Goal: Obtain resource: Obtain resource

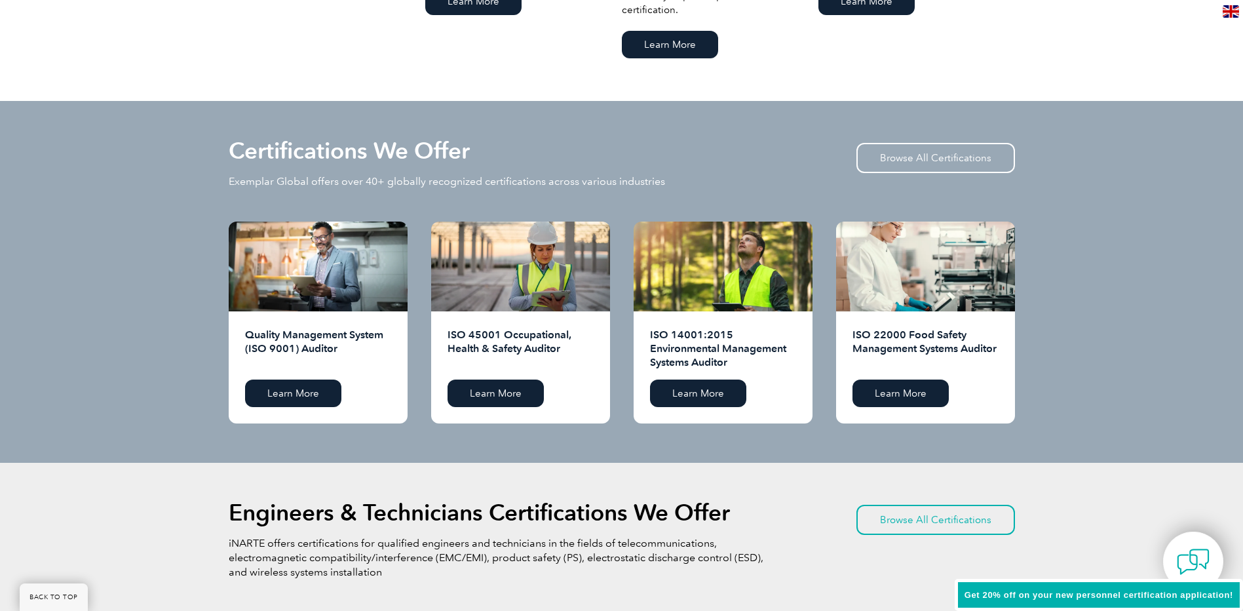
scroll to position [1215, 0]
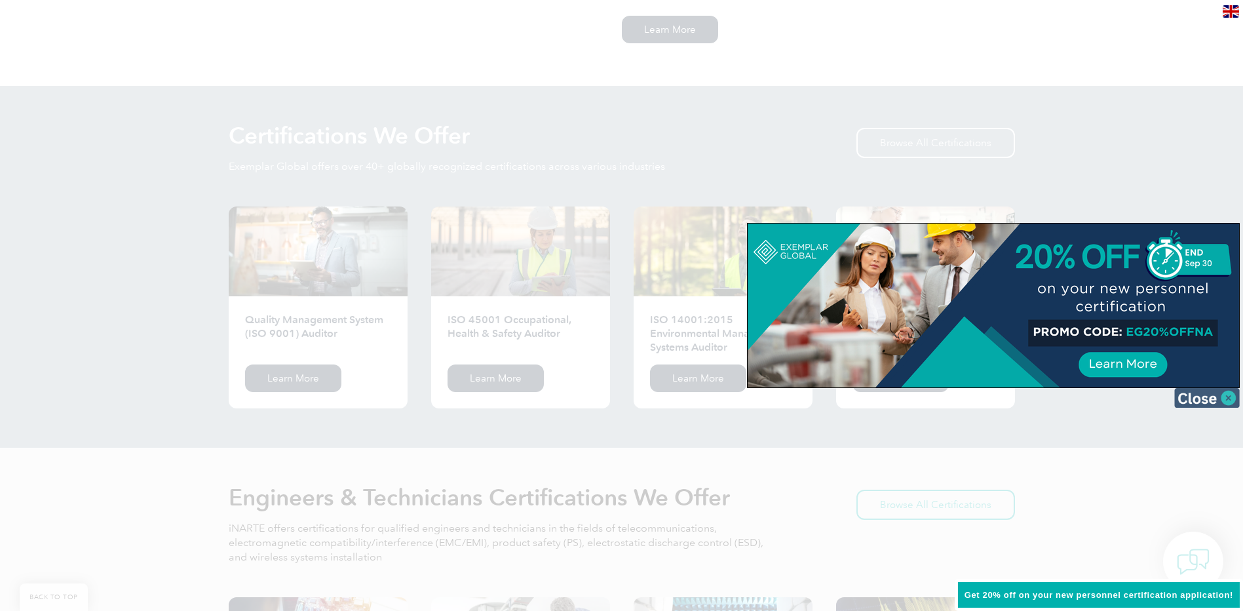
click at [1206, 396] on img at bounding box center [1207, 398] width 66 height 20
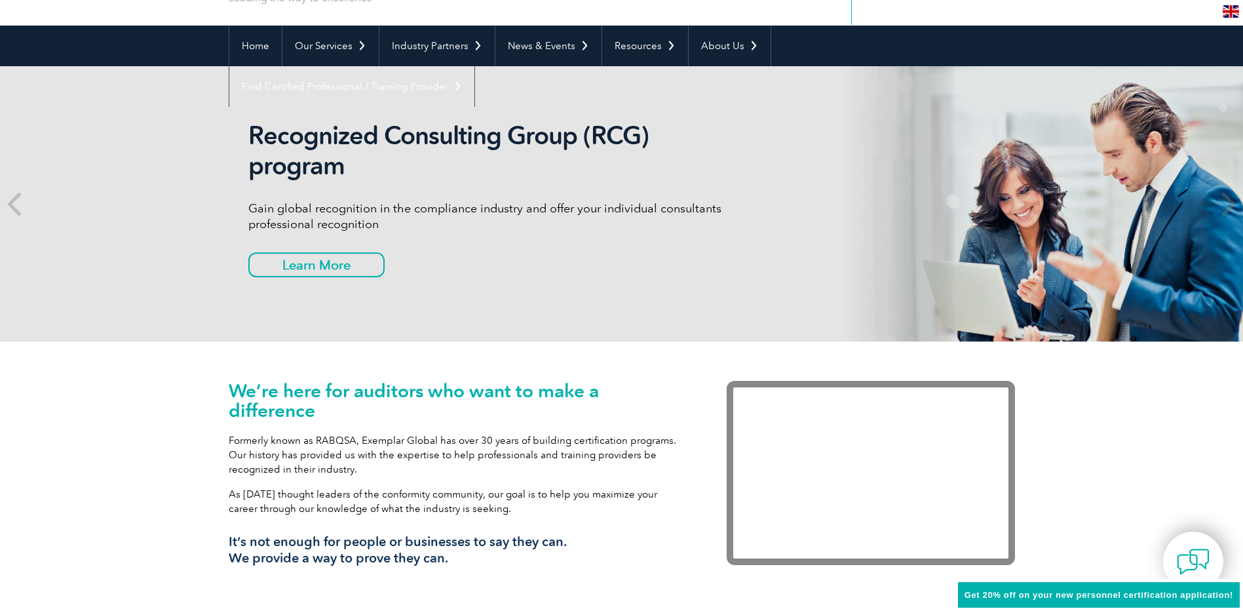
scroll to position [0, 0]
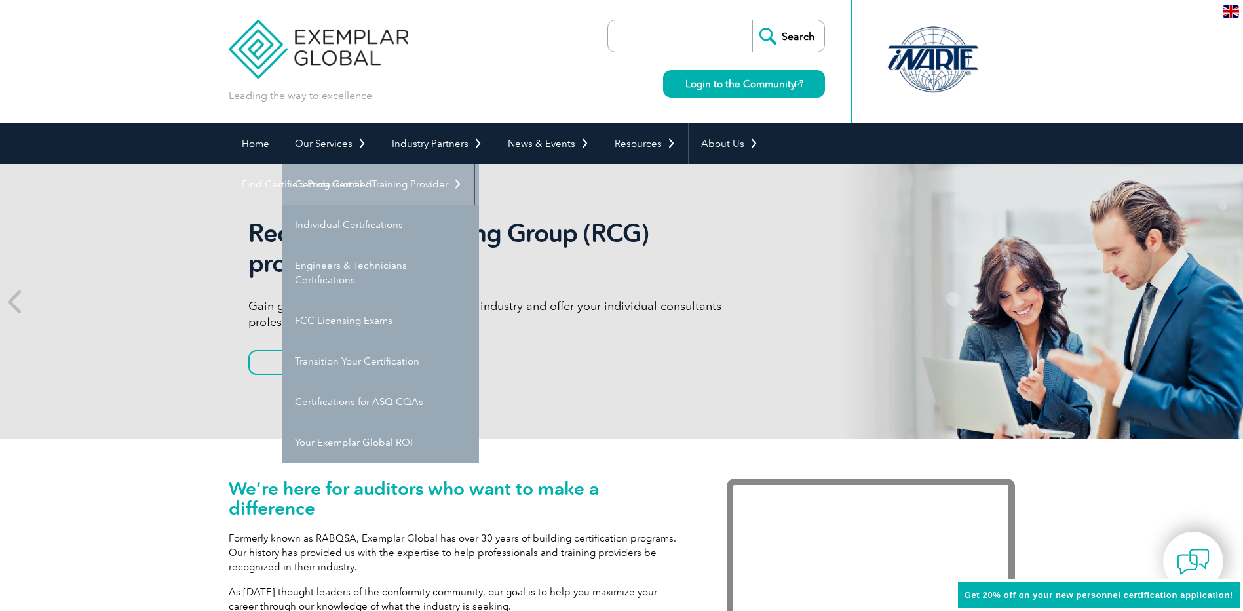
click at [328, 175] on link "Getting Certified" at bounding box center [380, 184] width 197 height 41
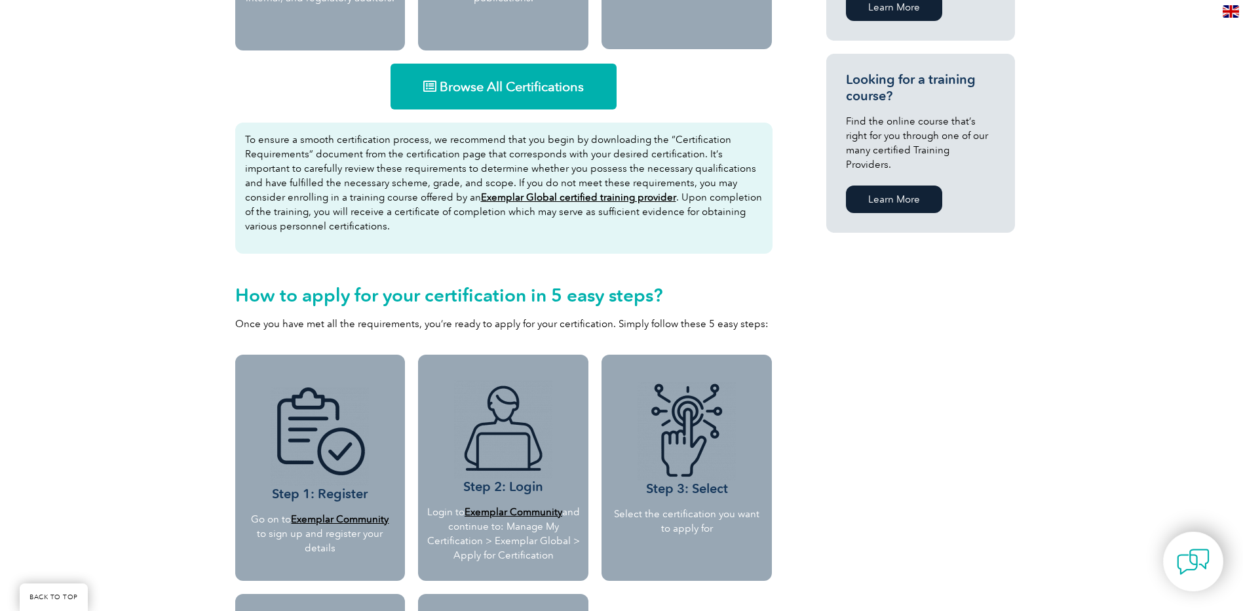
scroll to position [590, 0]
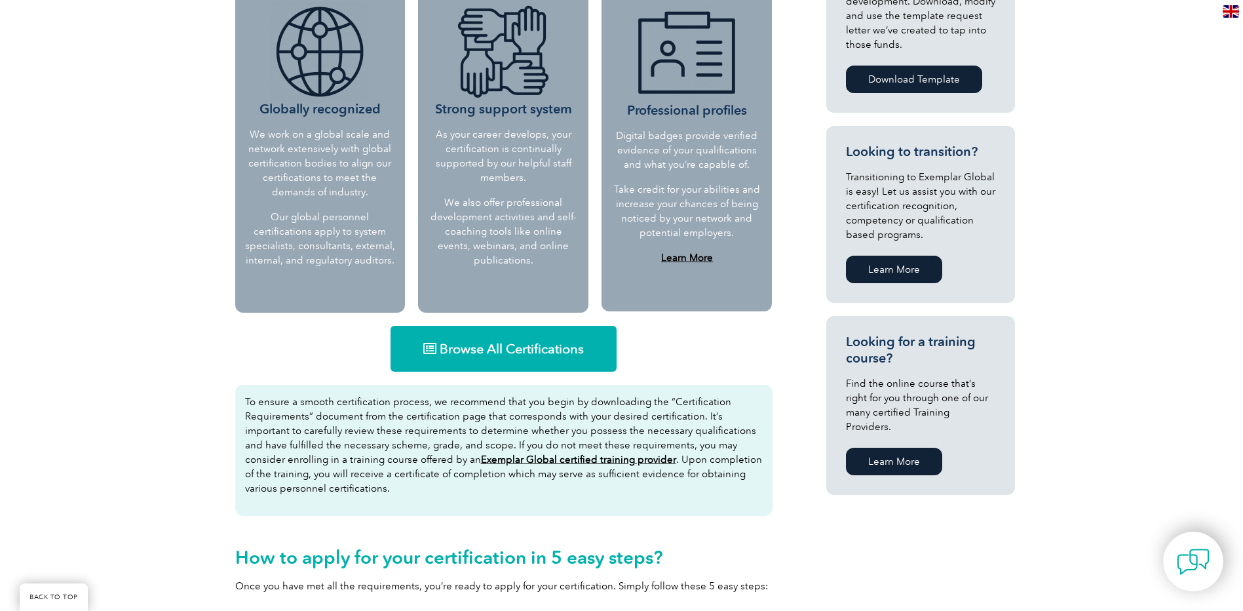
click at [566, 367] on link "Browse All Certifications" at bounding box center [504, 349] width 226 height 46
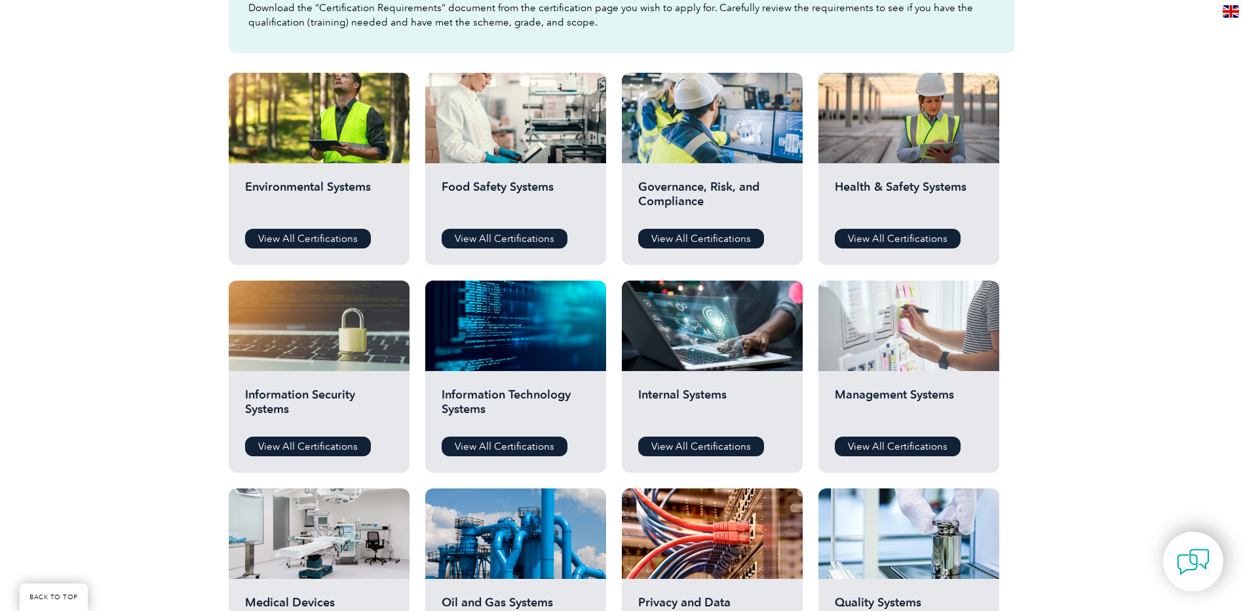
scroll to position [459, 0]
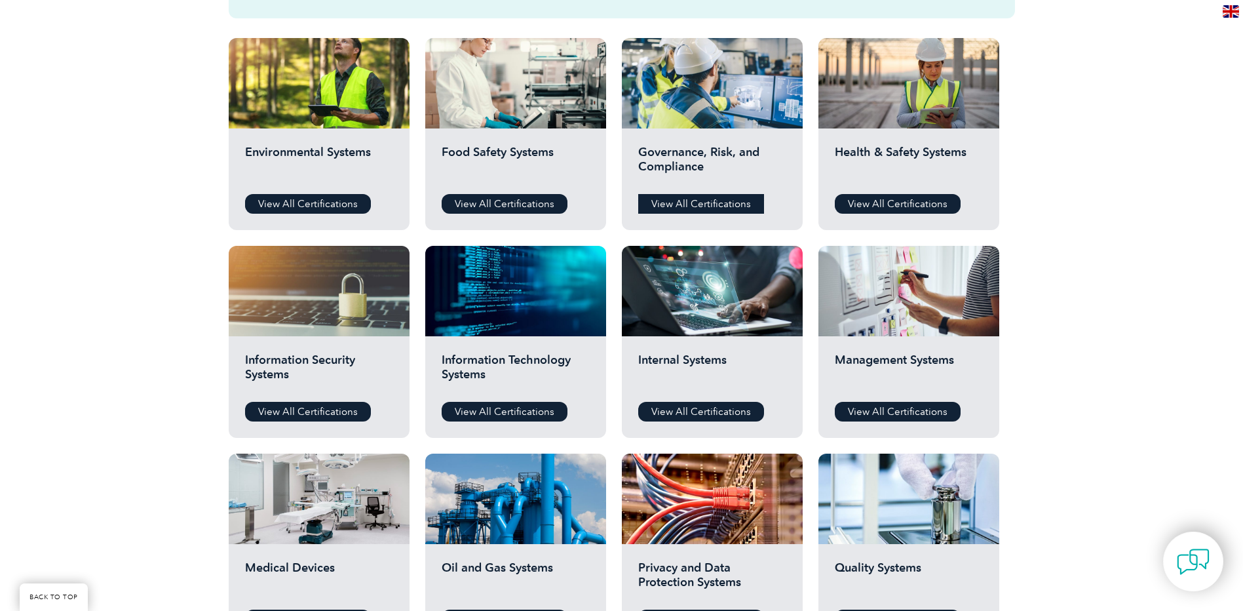
click at [744, 208] on link "View All Certifications" at bounding box center [701, 204] width 126 height 20
click at [893, 404] on link "View All Certifications" at bounding box center [898, 412] width 126 height 20
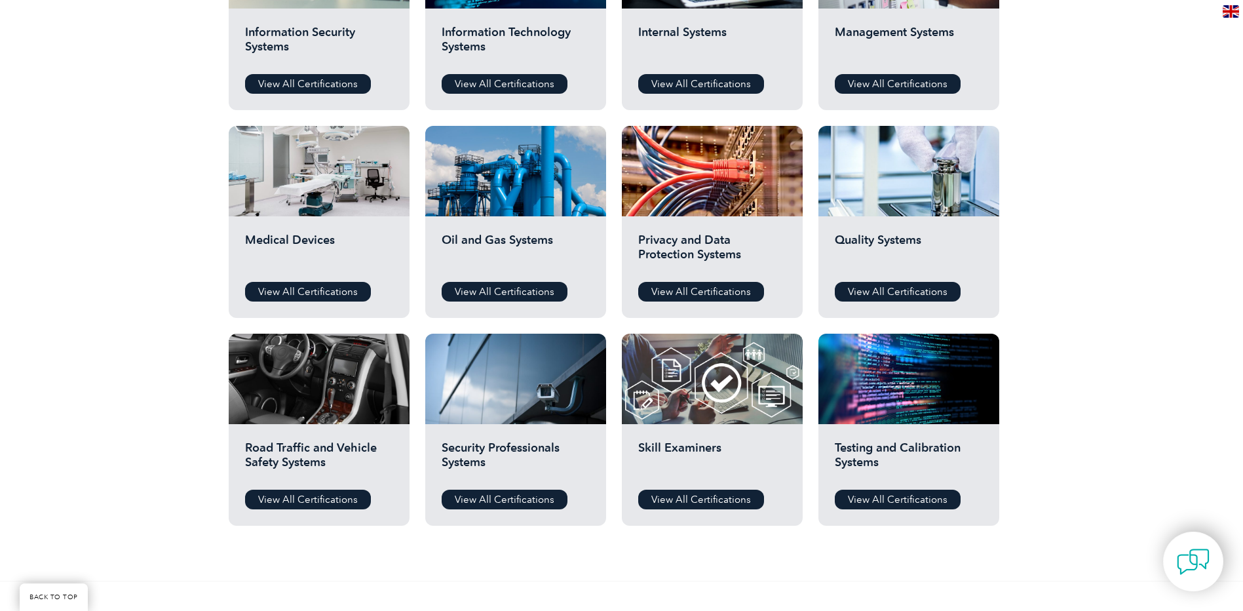
scroll to position [721, 0]
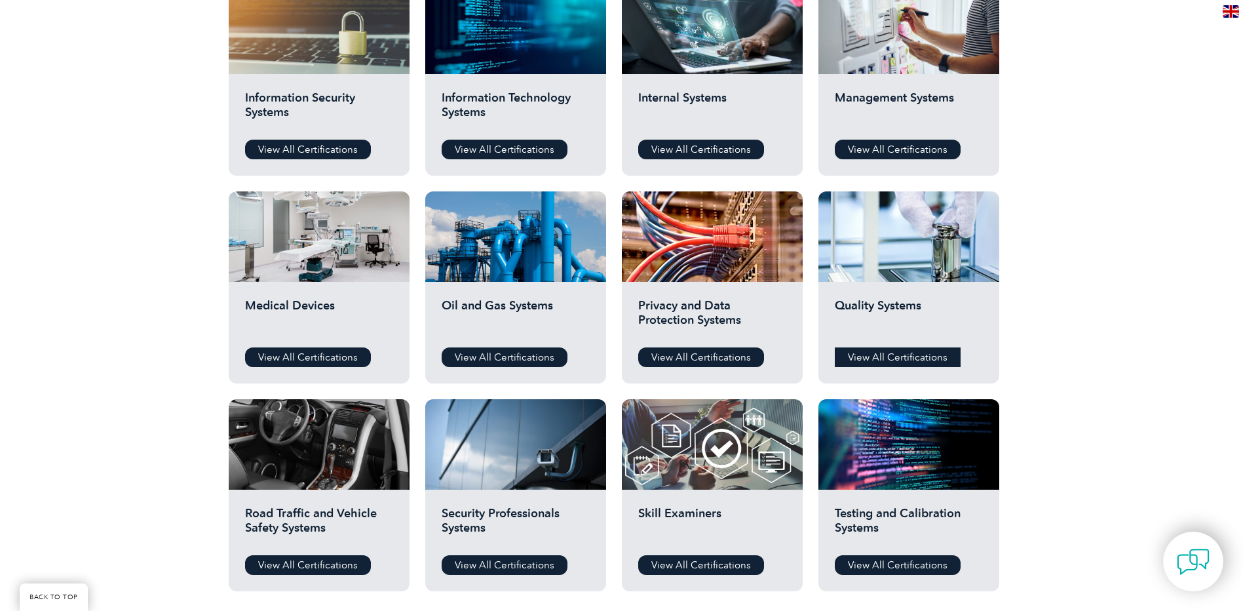
drag, startPoint x: 888, startPoint y: 354, endPoint x: 922, endPoint y: 353, distance: 33.4
click at [888, 354] on link "View All Certifications" at bounding box center [898, 357] width 126 height 20
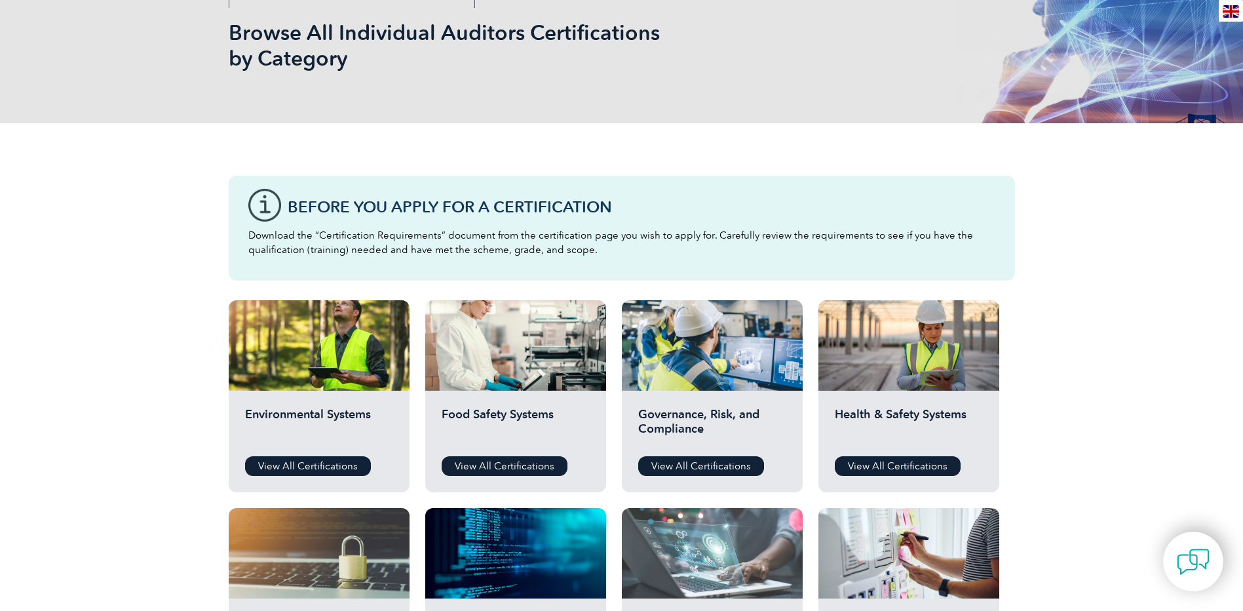
scroll to position [0, 0]
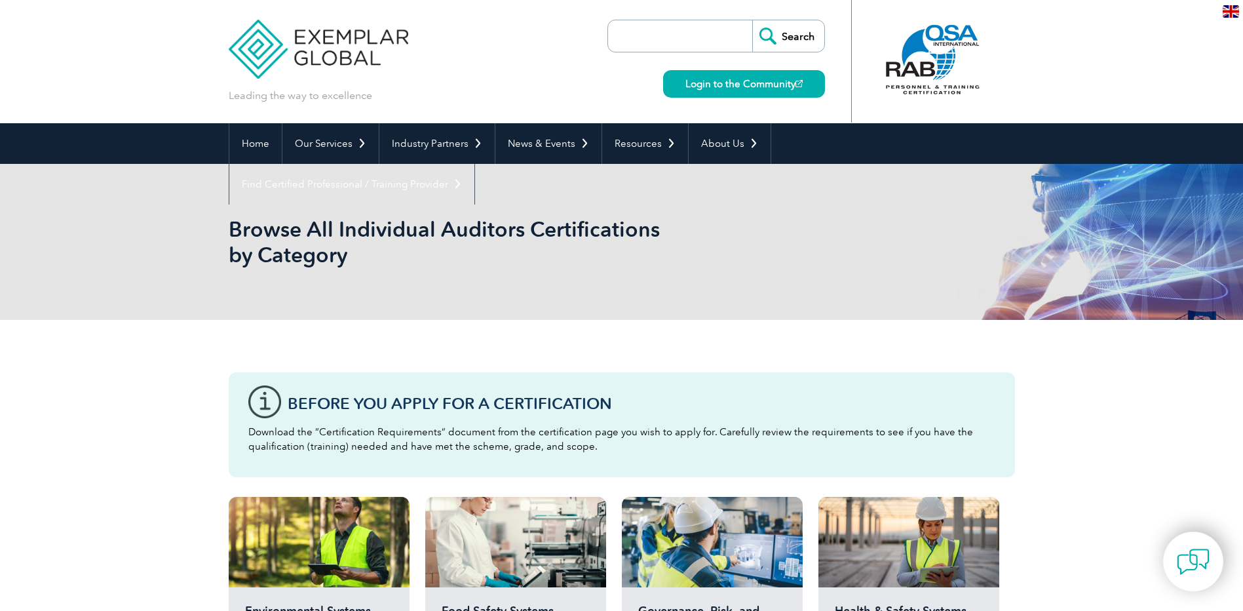
click at [685, 31] on input "search" at bounding box center [684, 35] width 138 height 31
type input "19011"
click at [752, 20] on input "Search" at bounding box center [788, 35] width 72 height 31
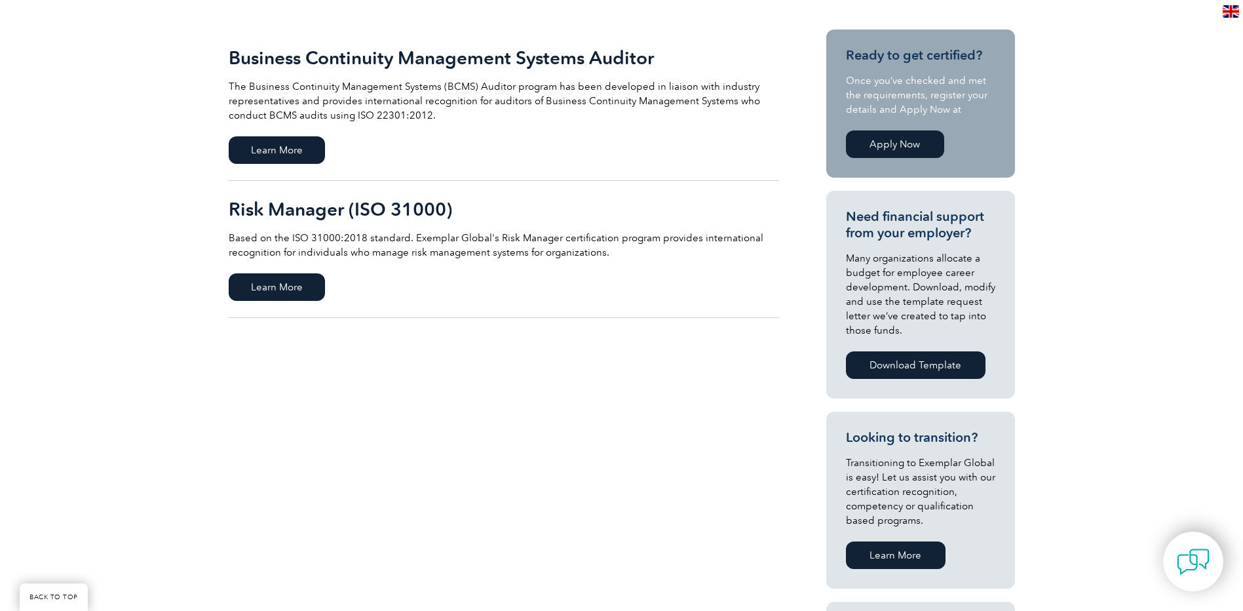
scroll to position [328, 0]
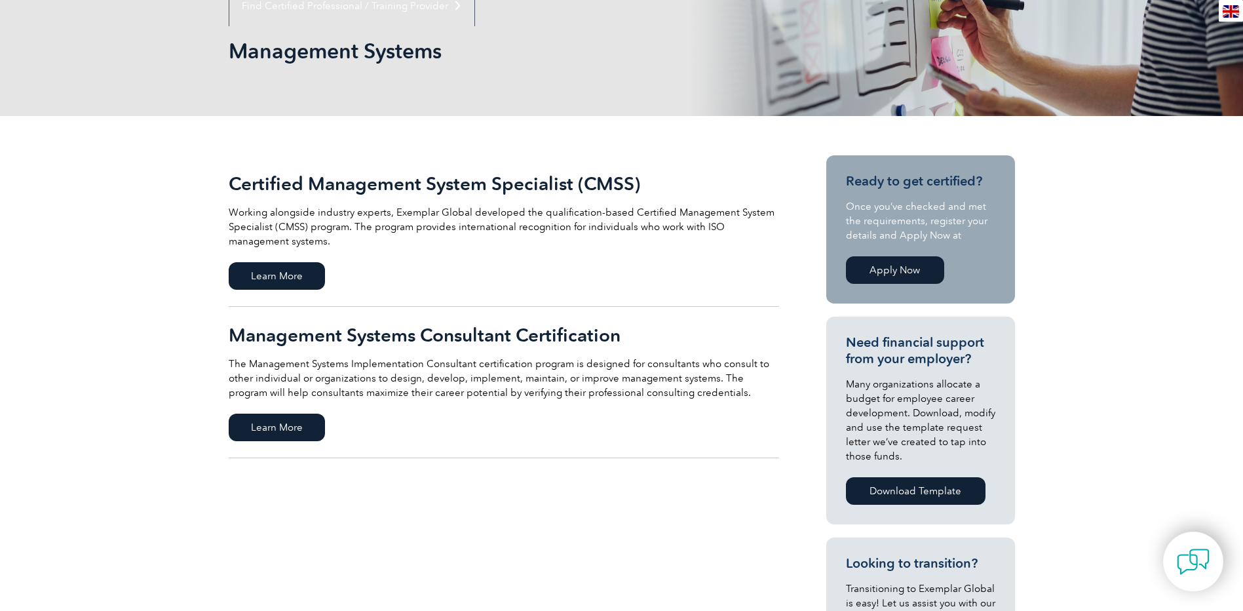
scroll to position [197, 0]
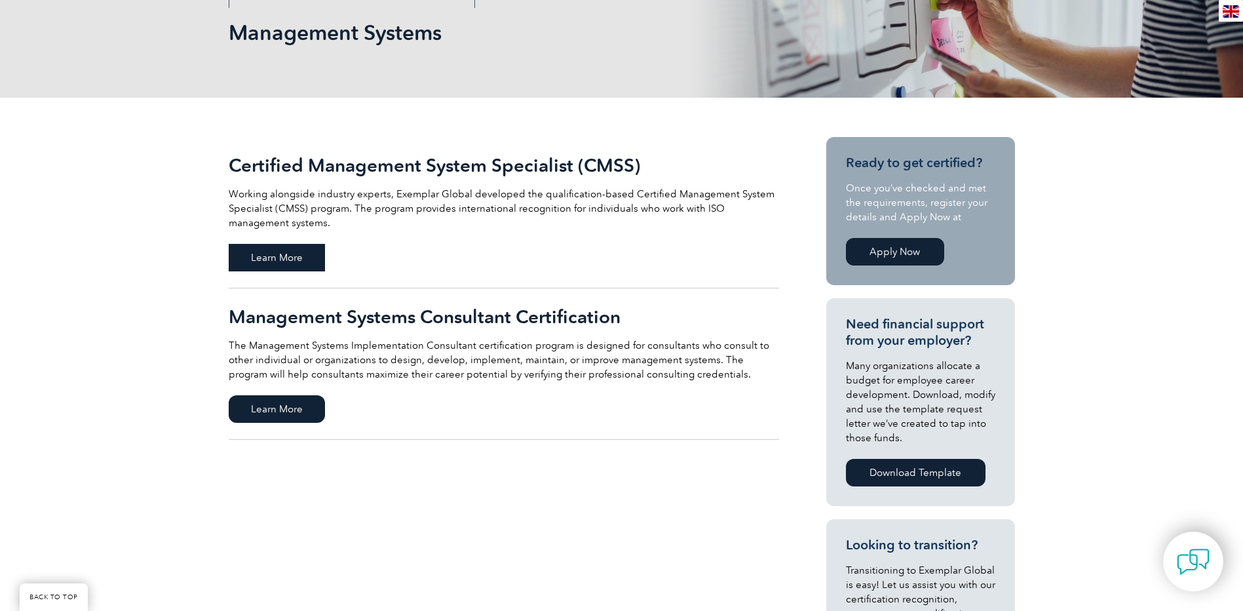
click at [278, 265] on span "Learn More" at bounding box center [277, 258] width 96 height 28
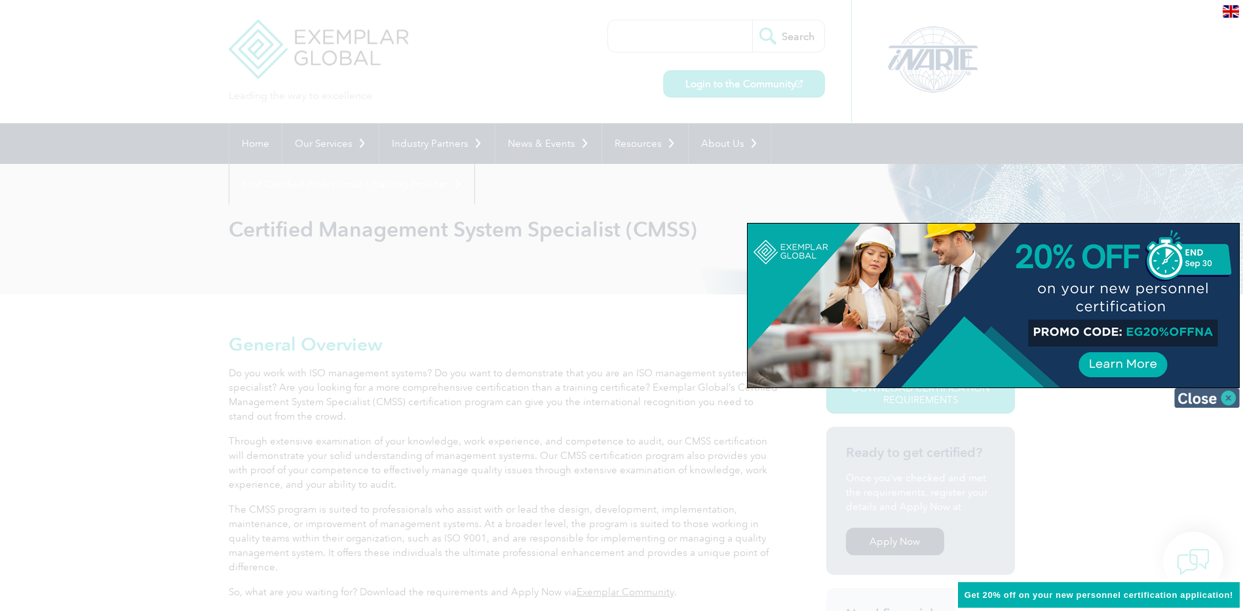
click at [1217, 403] on img at bounding box center [1207, 398] width 66 height 20
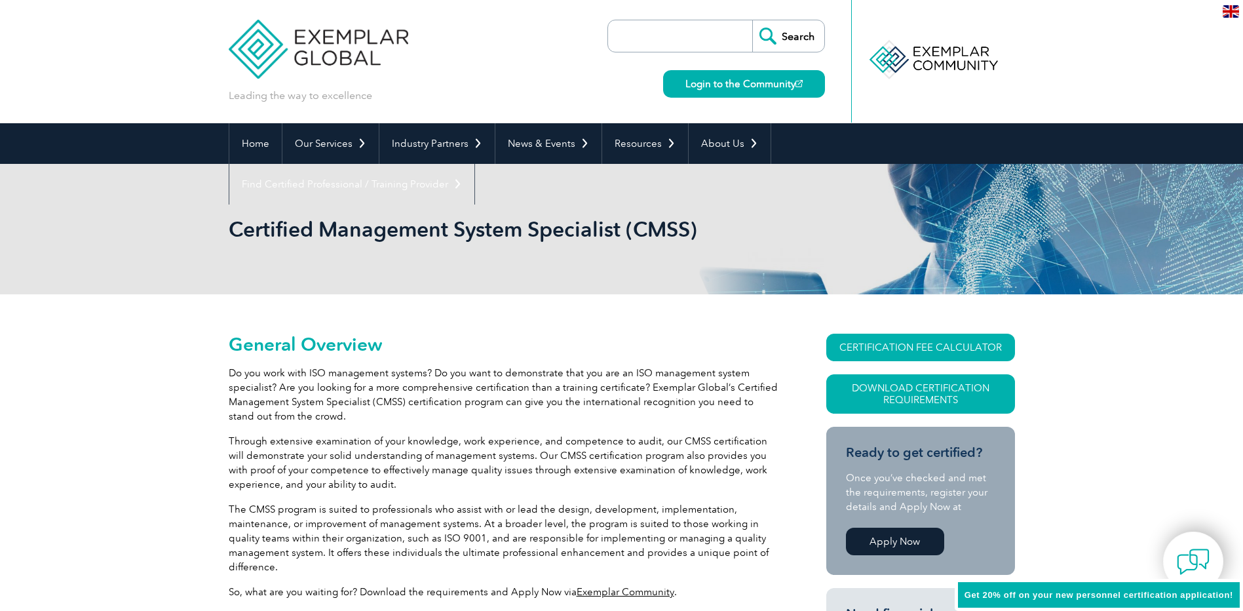
click at [503, 474] on p "Through extensive examination of your knowledge, work experience, and competenc…" at bounding box center [504, 463] width 550 height 58
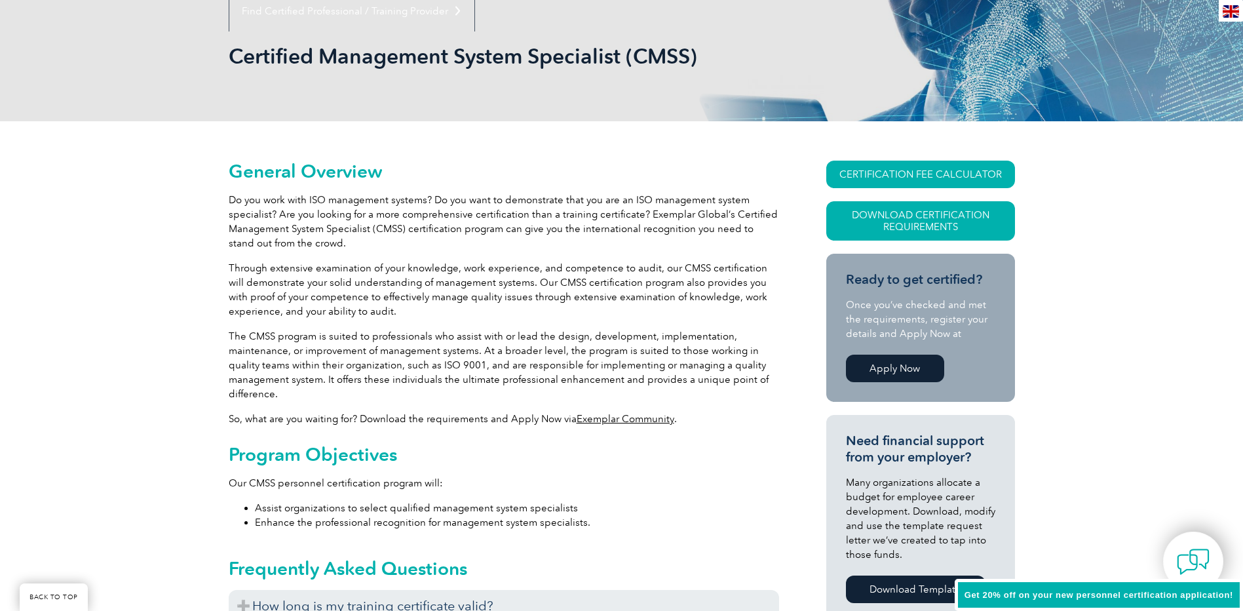
scroll to position [131, 0]
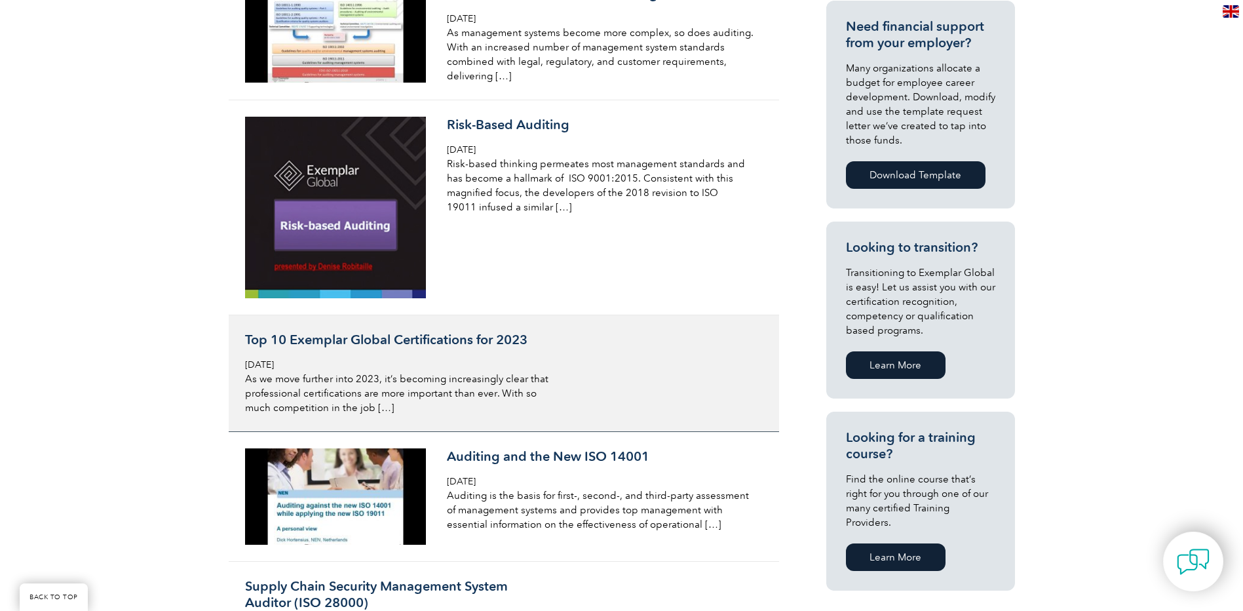
scroll to position [524, 0]
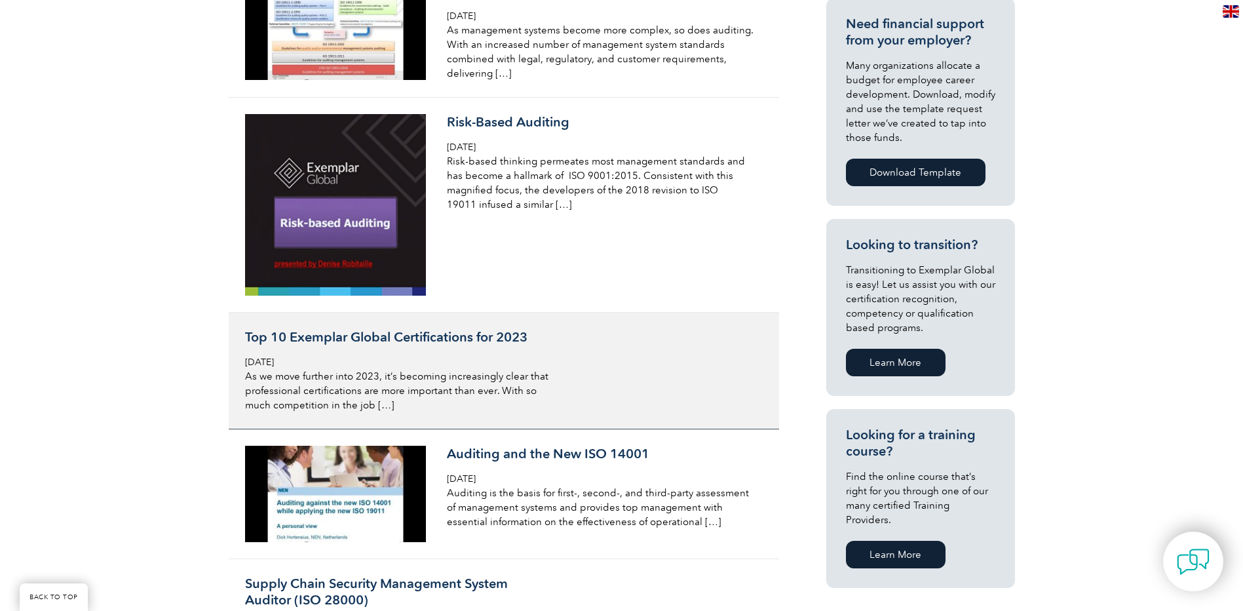
click at [447, 371] on p "As we move further into 2023, it’s becoming increasingly clear that professiona…" at bounding box center [400, 390] width 311 height 43
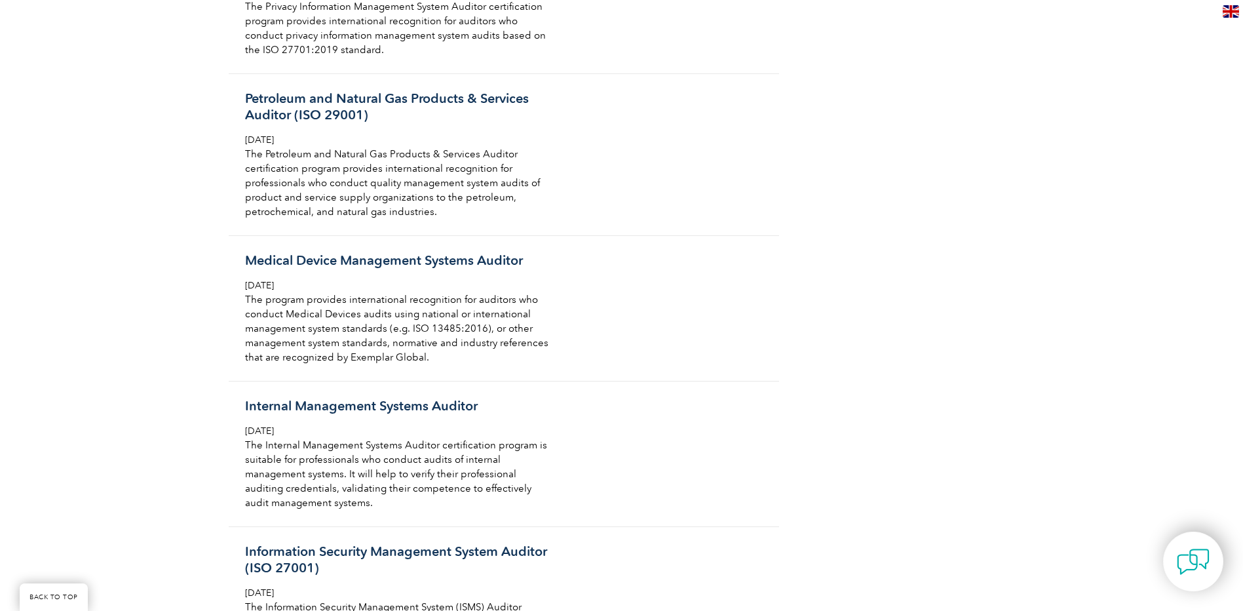
scroll to position [1769, 0]
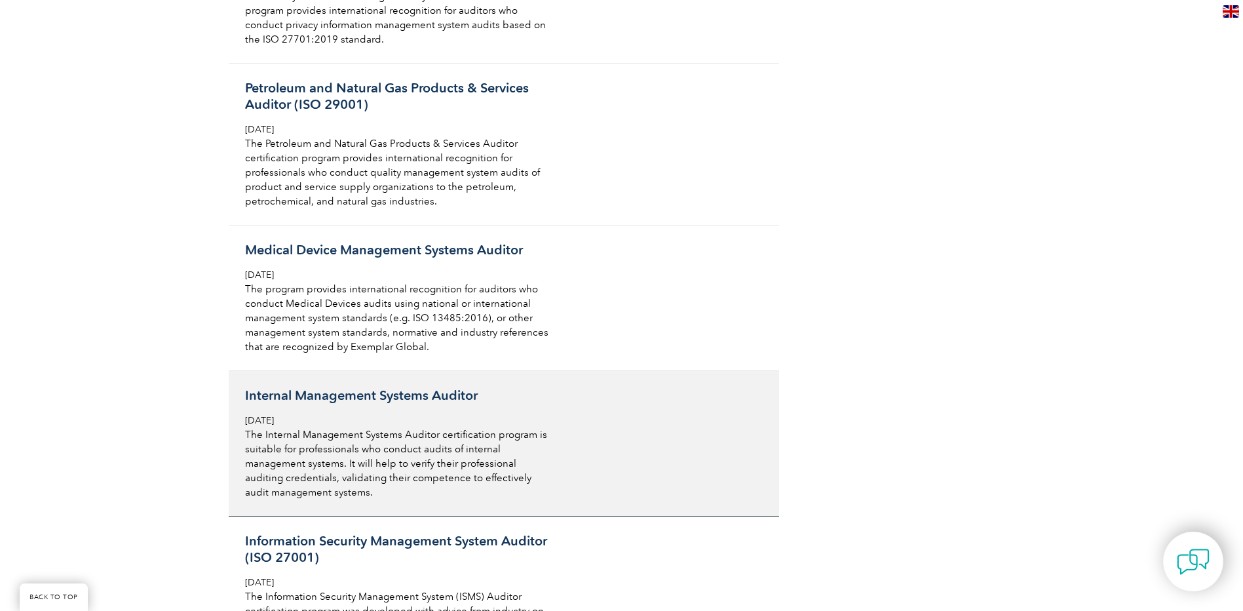
click at [628, 421] on link "Internal Management Systems Auditor Tuesday, December 21st, 2021 The Internal M…" at bounding box center [504, 443] width 550 height 145
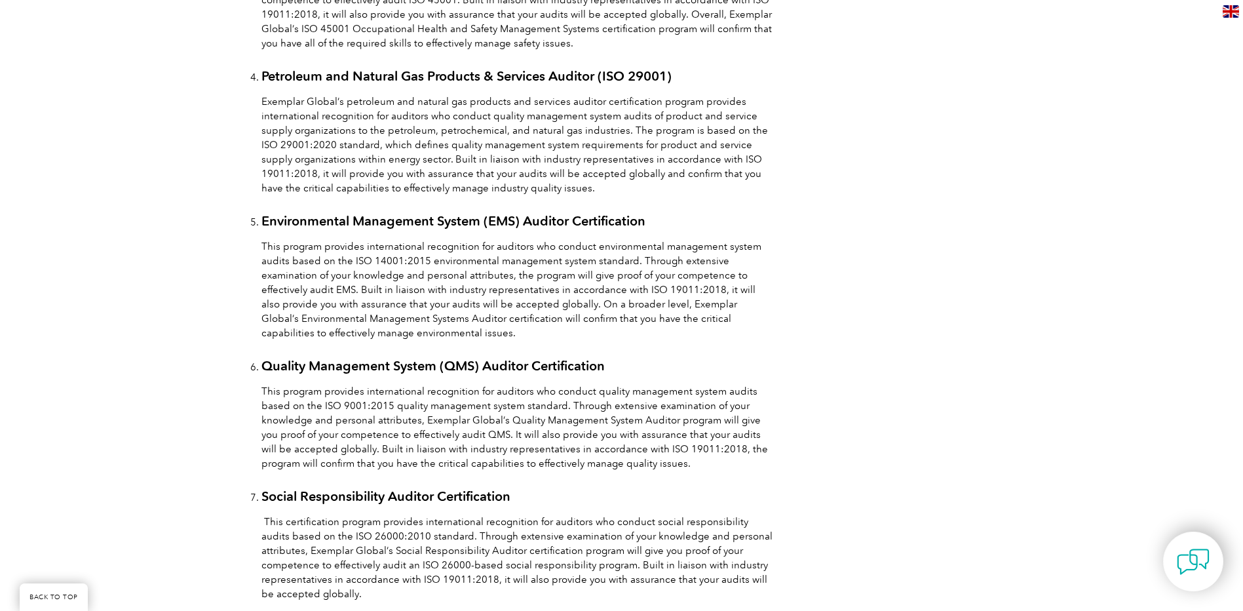
scroll to position [1310, 0]
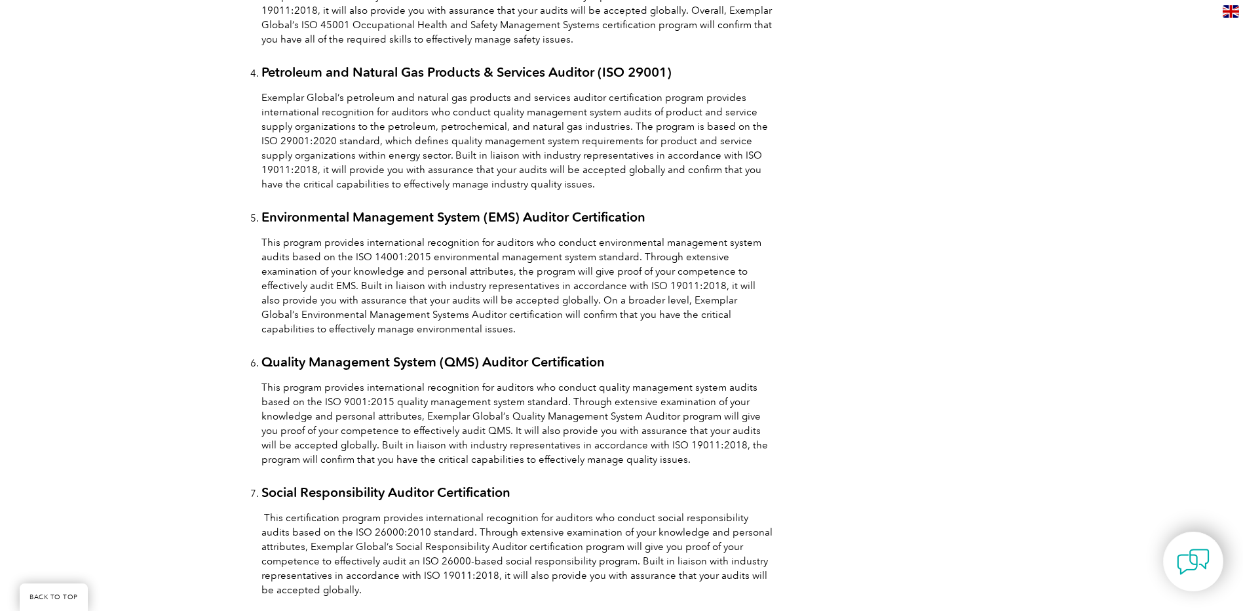
click at [405, 406] on li "Quality Management System (QMS) Auditor Certification This program provides int…" at bounding box center [516, 410] width 511 height 113
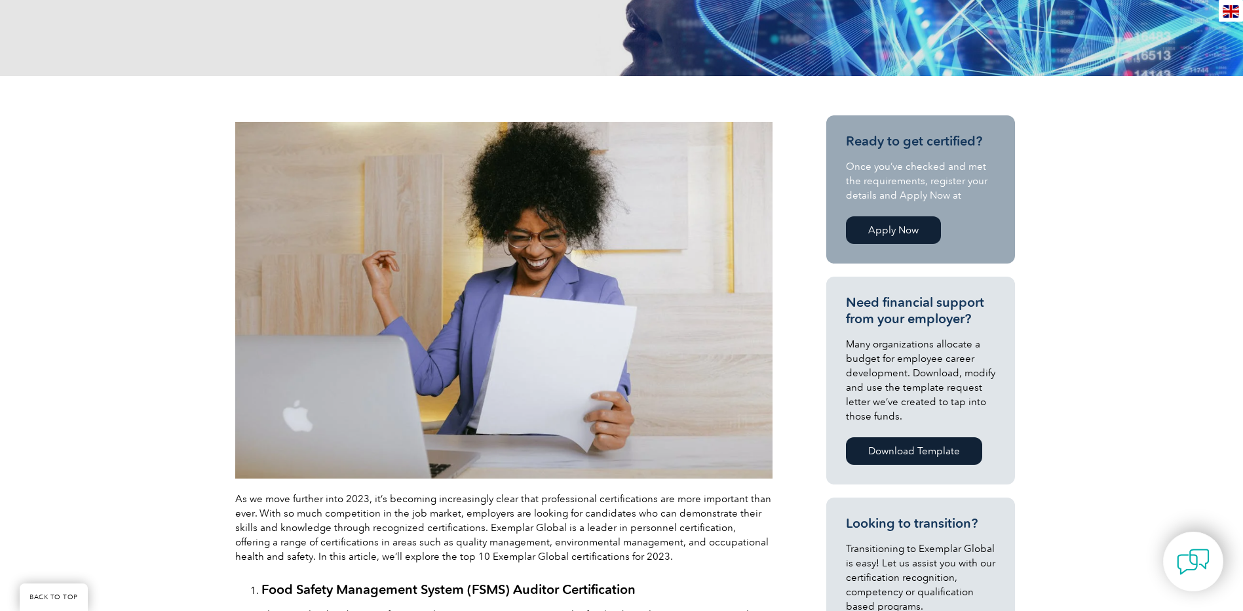
scroll to position [328, 0]
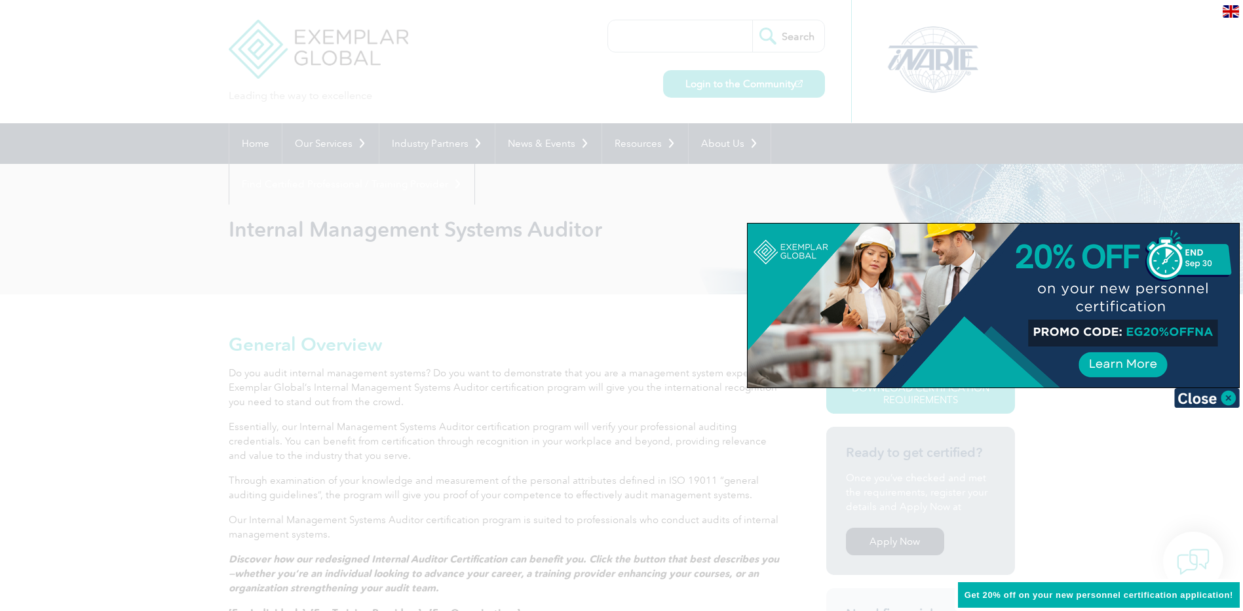
scroll to position [66, 0]
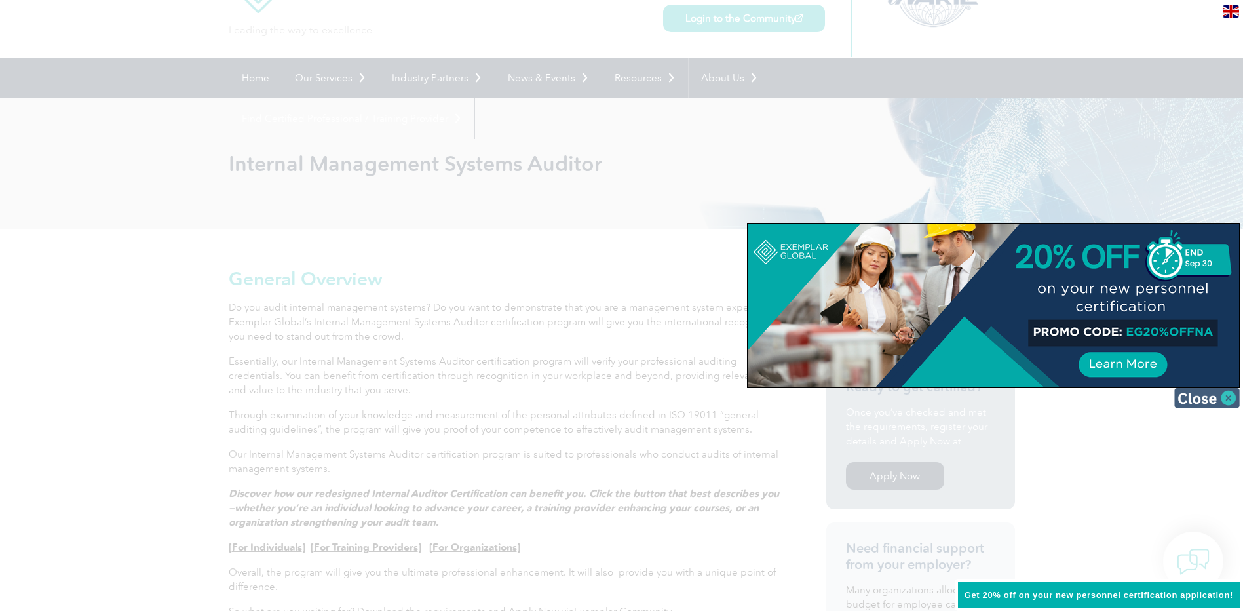
click at [1225, 396] on img at bounding box center [1207, 398] width 66 height 20
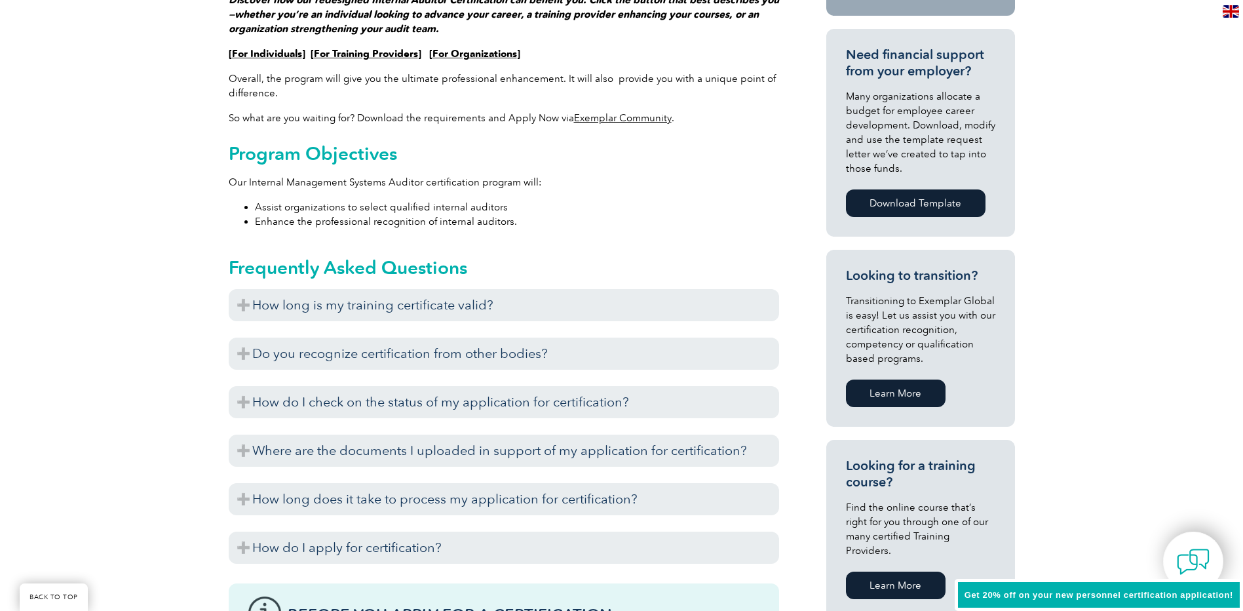
scroll to position [590, 0]
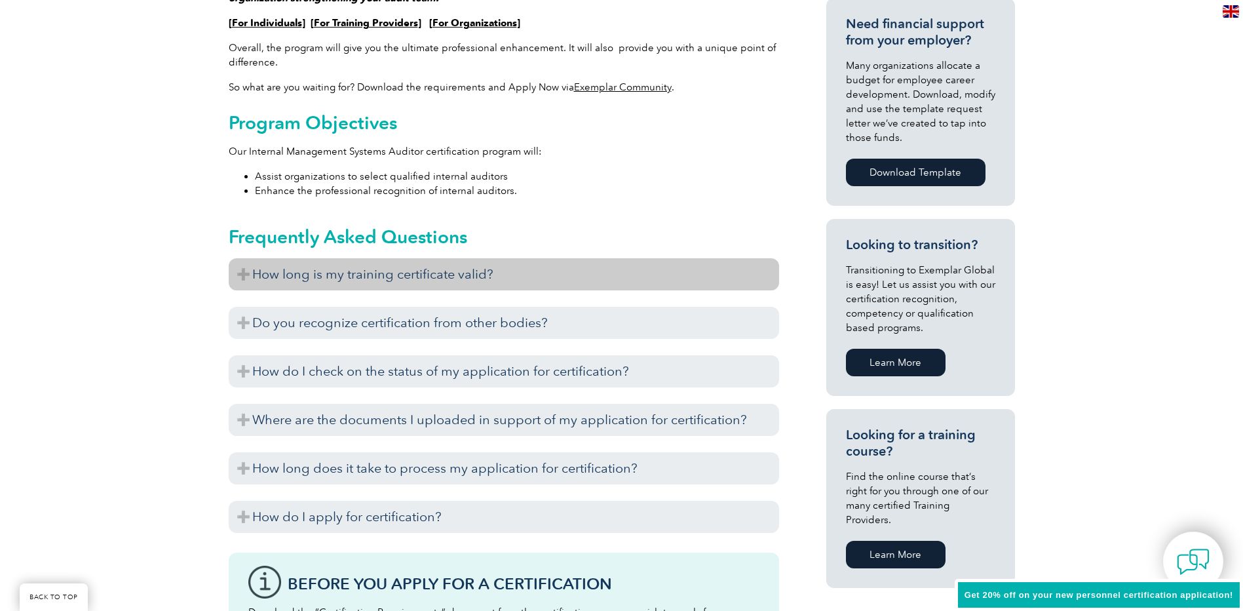
click at [249, 271] on h3 "How long is my training certificate valid?" at bounding box center [504, 274] width 550 height 32
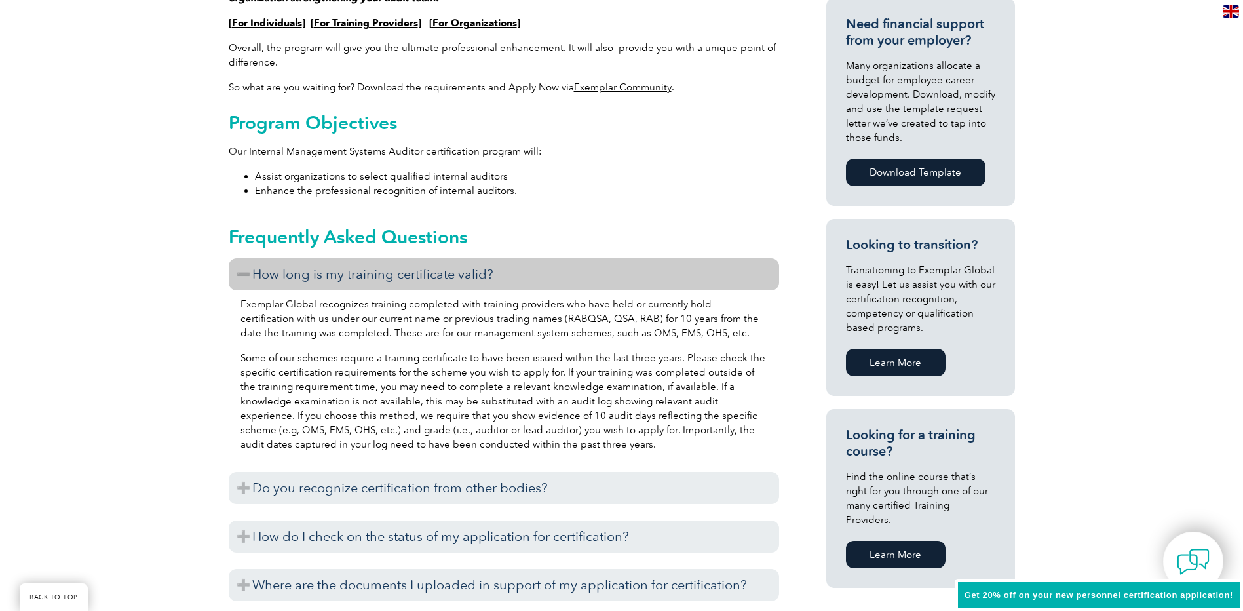
click at [249, 271] on h3 "How long is my training certificate valid?" at bounding box center [504, 274] width 550 height 32
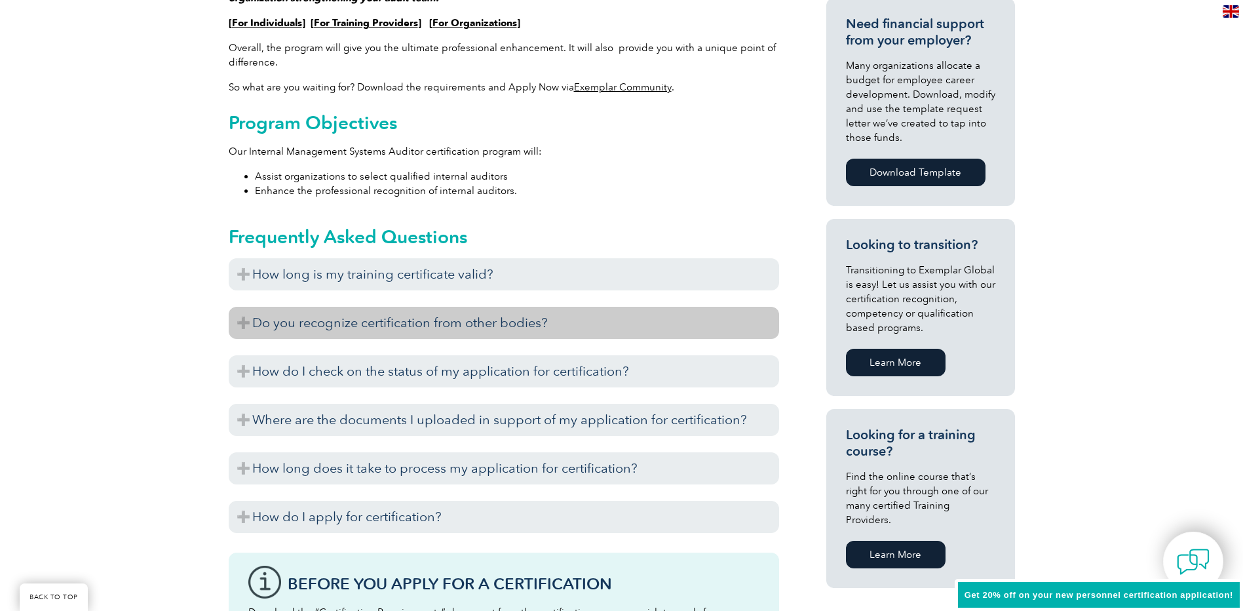
click at [245, 317] on h3 "Do you recognize certification from other bodies?" at bounding box center [504, 323] width 550 height 32
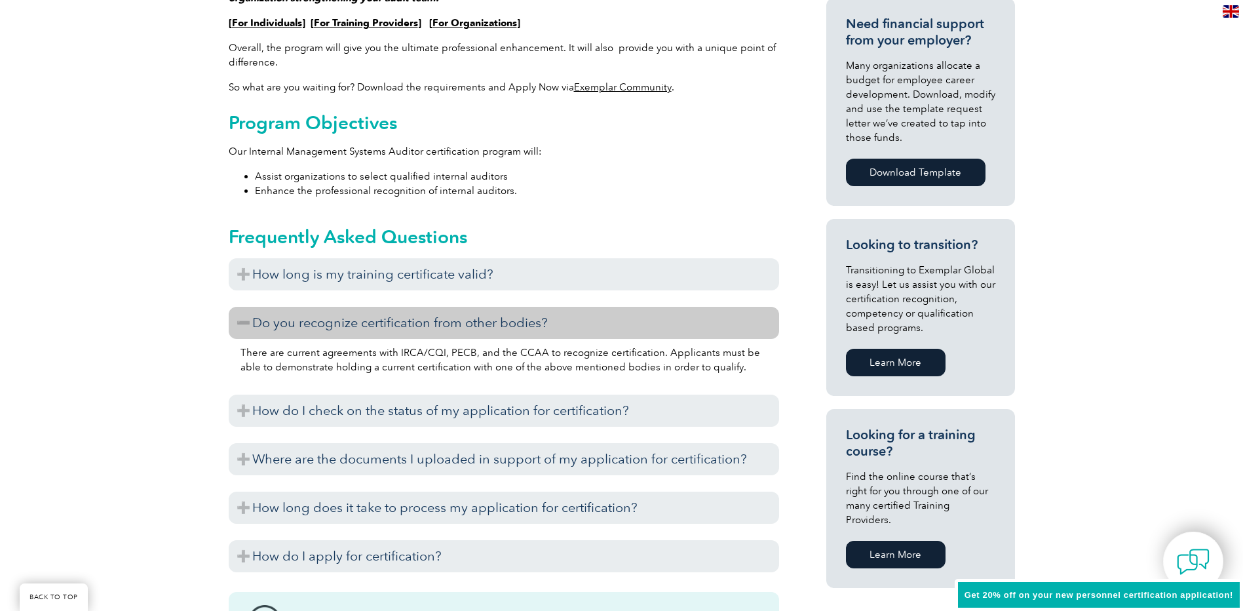
click at [245, 317] on h3 "Do you recognize certification from other bodies?" at bounding box center [504, 323] width 550 height 32
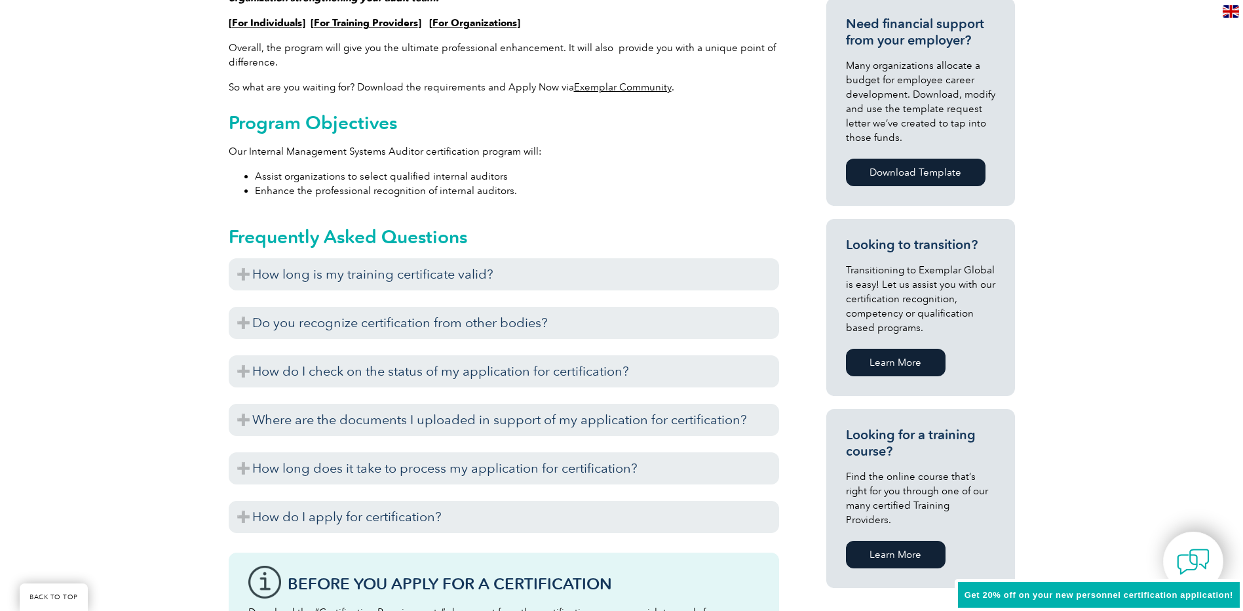
click at [242, 486] on div "It usually takes between seven to 10 business days to complete this process. Ho…" at bounding box center [504, 487] width 550 height 7
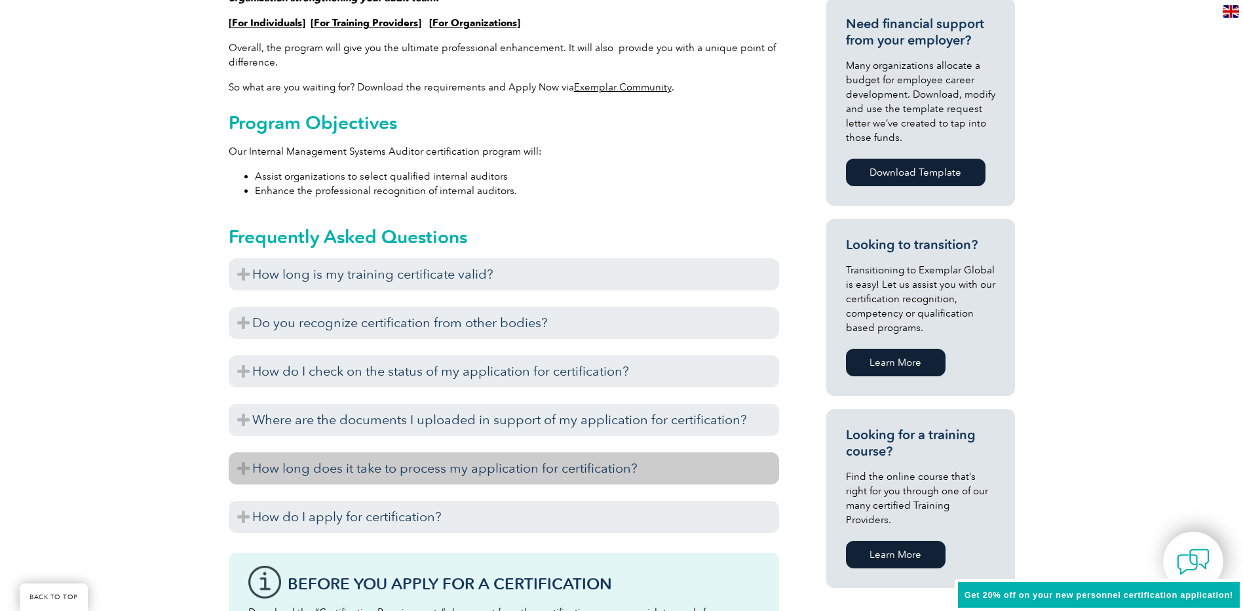
click at [243, 473] on h3 "How long does it take to process my application for certification?" at bounding box center [504, 468] width 550 height 32
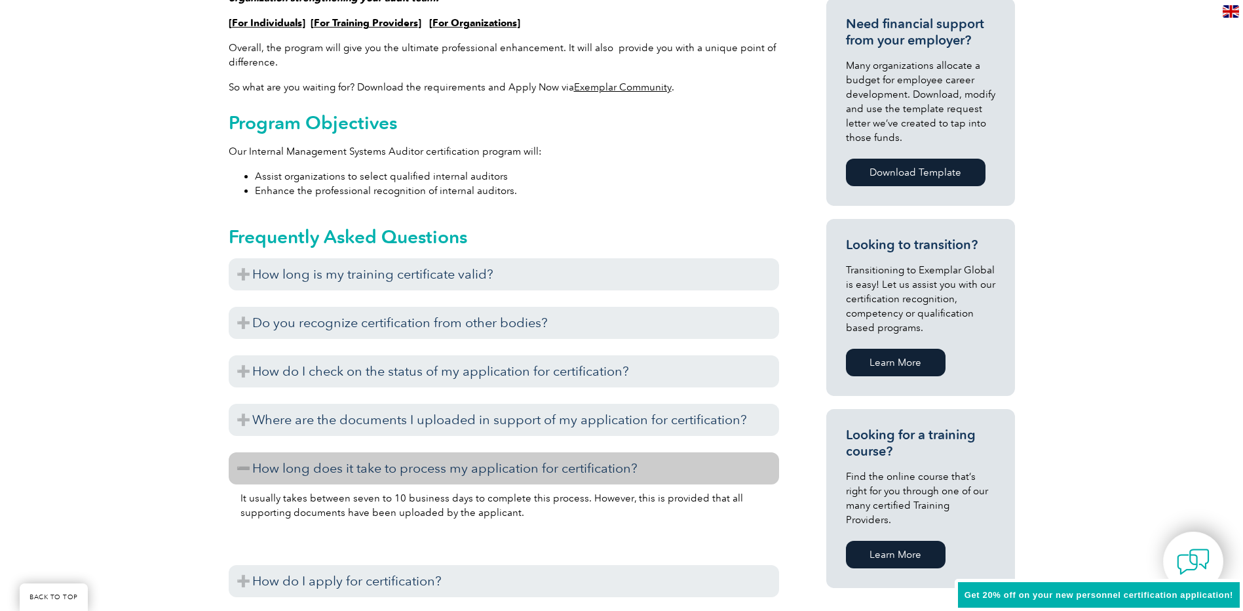
click at [243, 473] on h3 "How long does it take to process my application for certification?" at bounding box center [504, 468] width 550 height 32
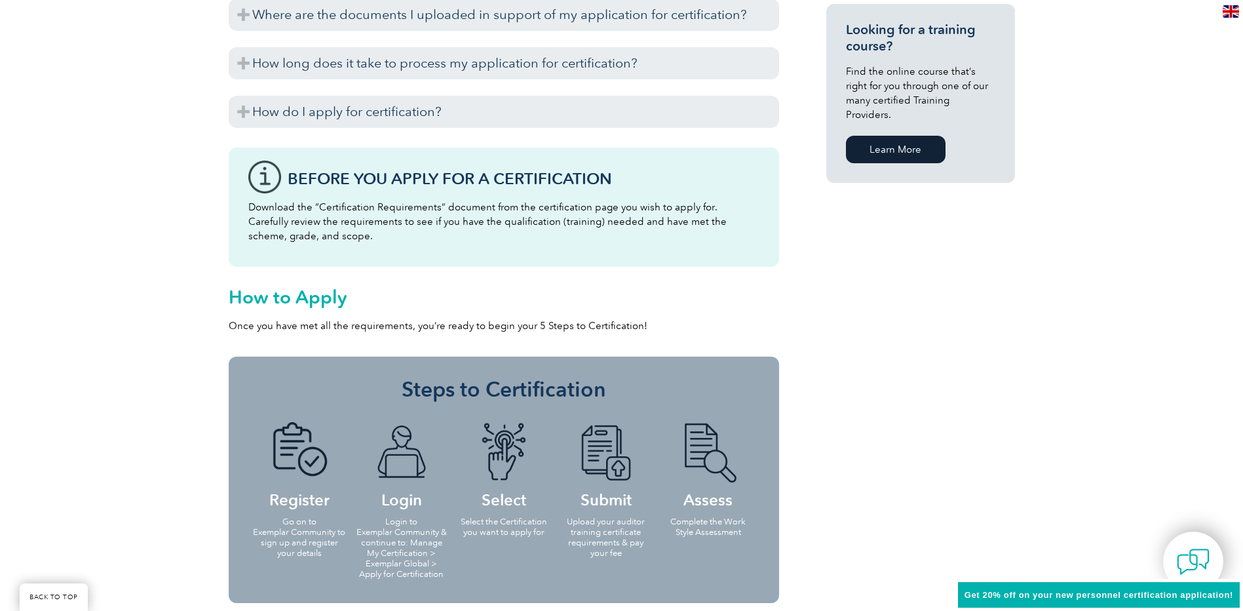
scroll to position [983, 0]
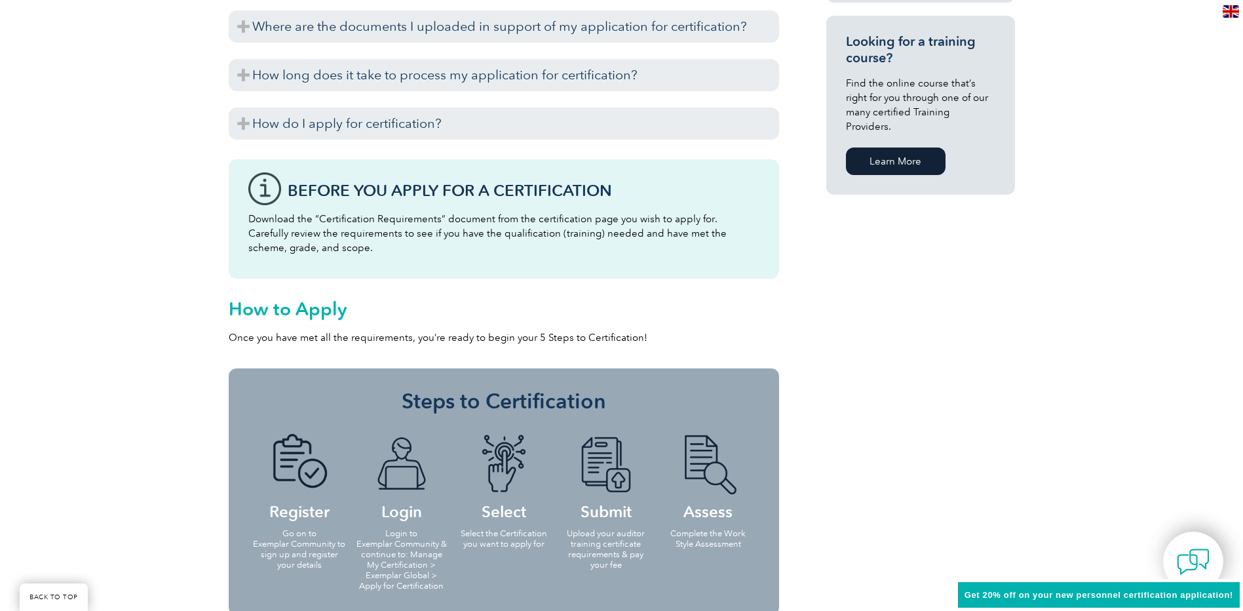
click at [866, 147] on link "Learn More" at bounding box center [896, 161] width 100 height 28
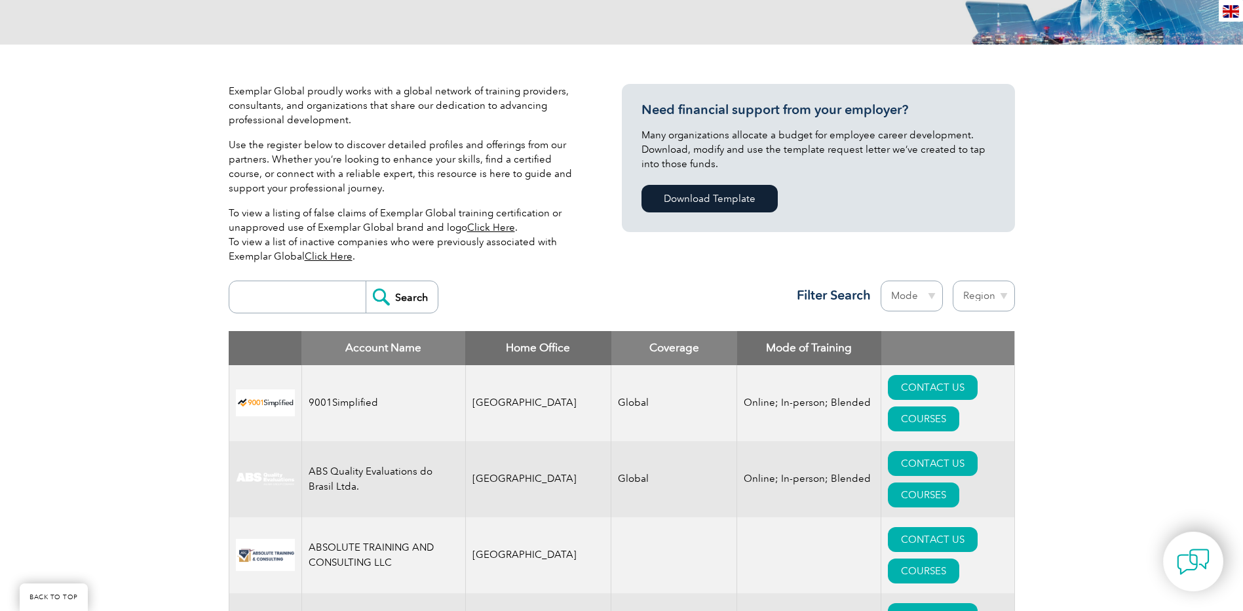
scroll to position [262, 0]
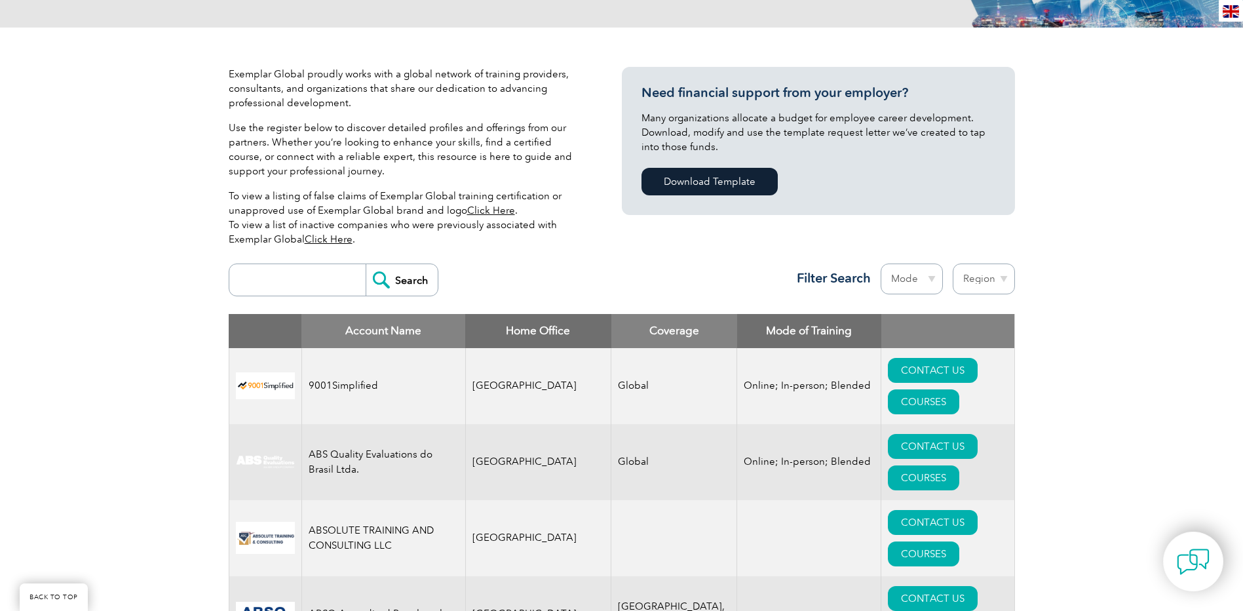
click at [297, 276] on input "search" at bounding box center [301, 279] width 130 height 31
type input "19011"
click at [366, 264] on input "Search" at bounding box center [402, 279] width 72 height 31
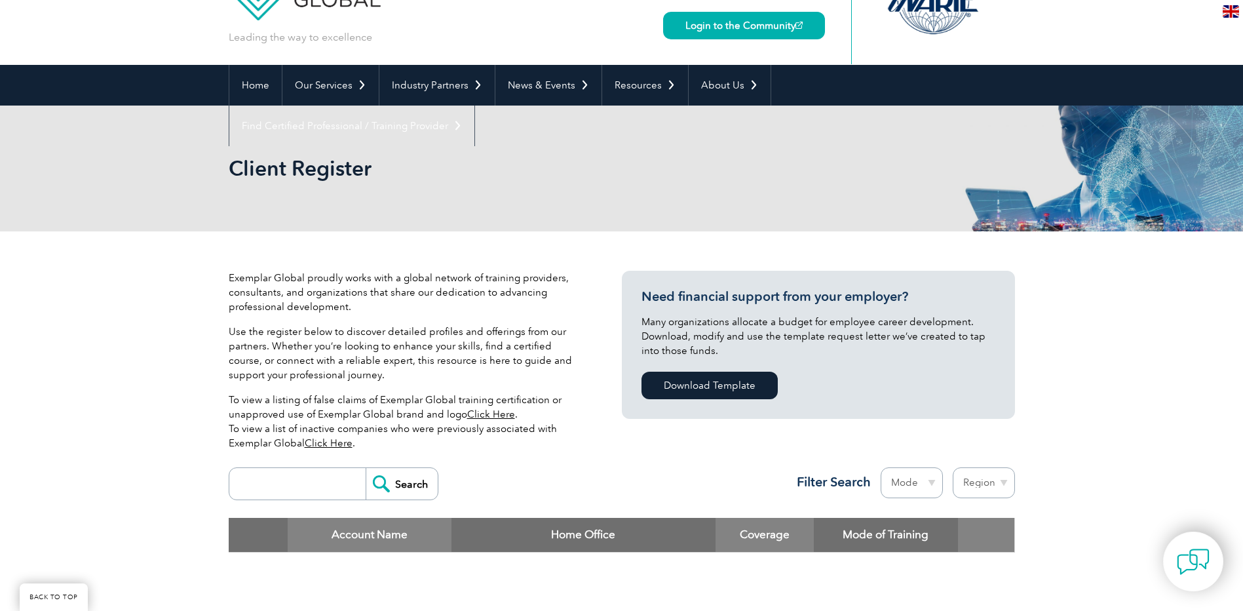
scroll to position [197, 0]
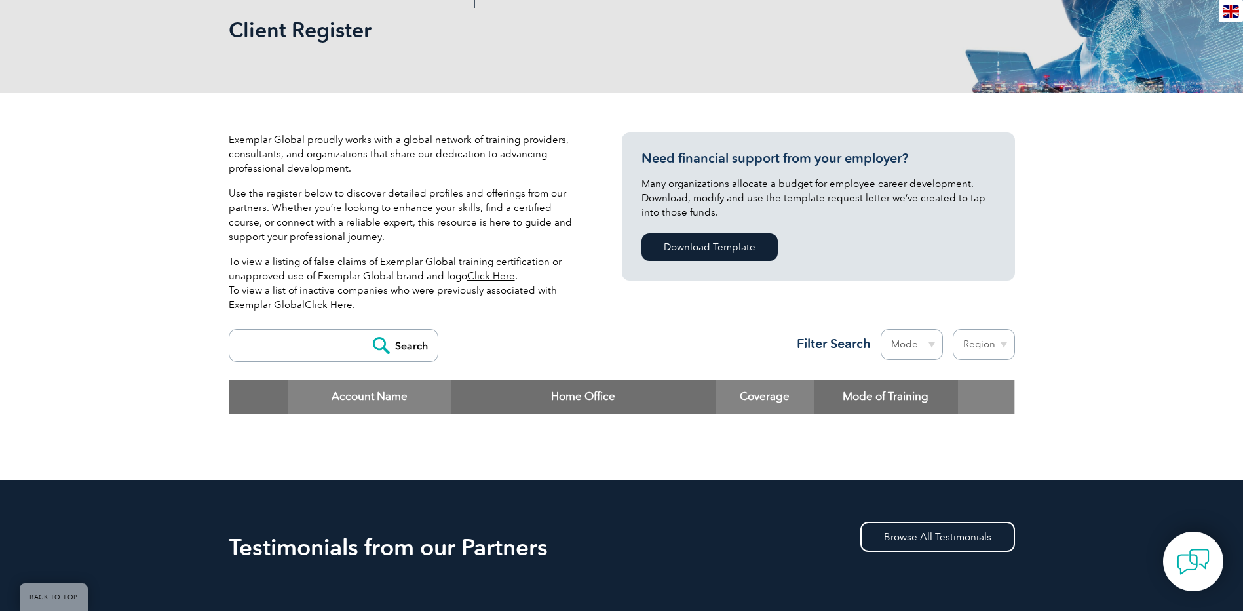
click at [326, 348] on input "search" at bounding box center [301, 345] width 130 height 31
type input "19011"
click at [398, 353] on input "Search" at bounding box center [402, 345] width 72 height 31
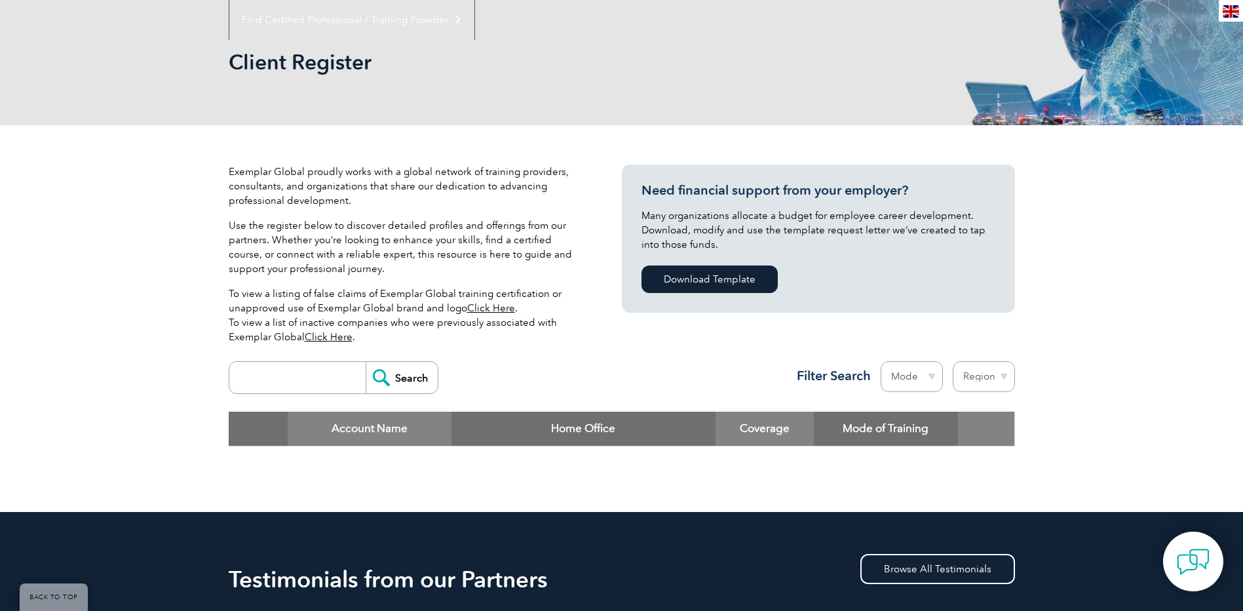
scroll to position [197, 0]
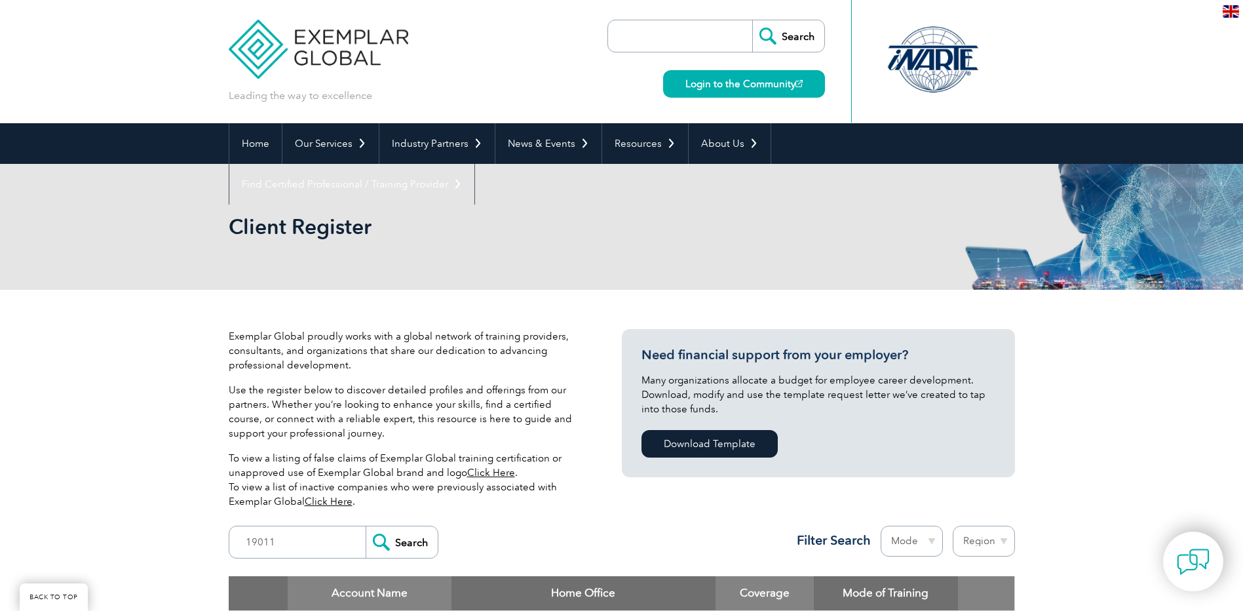
scroll to position [197, 0]
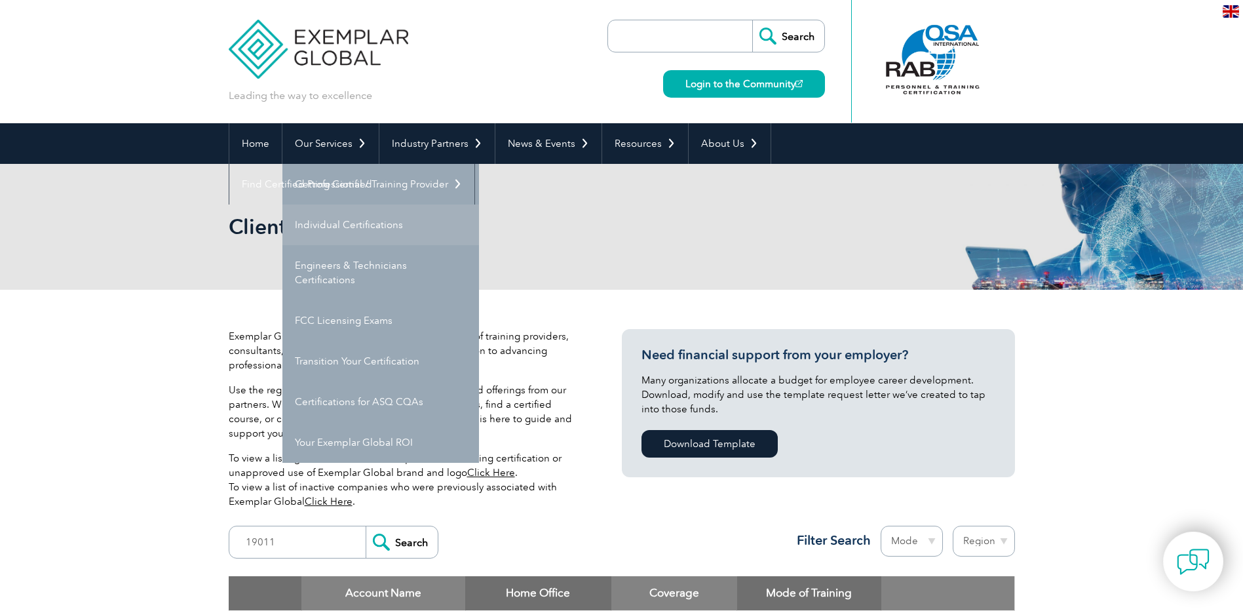
click at [385, 227] on link "Individual Certifications" at bounding box center [380, 224] width 197 height 41
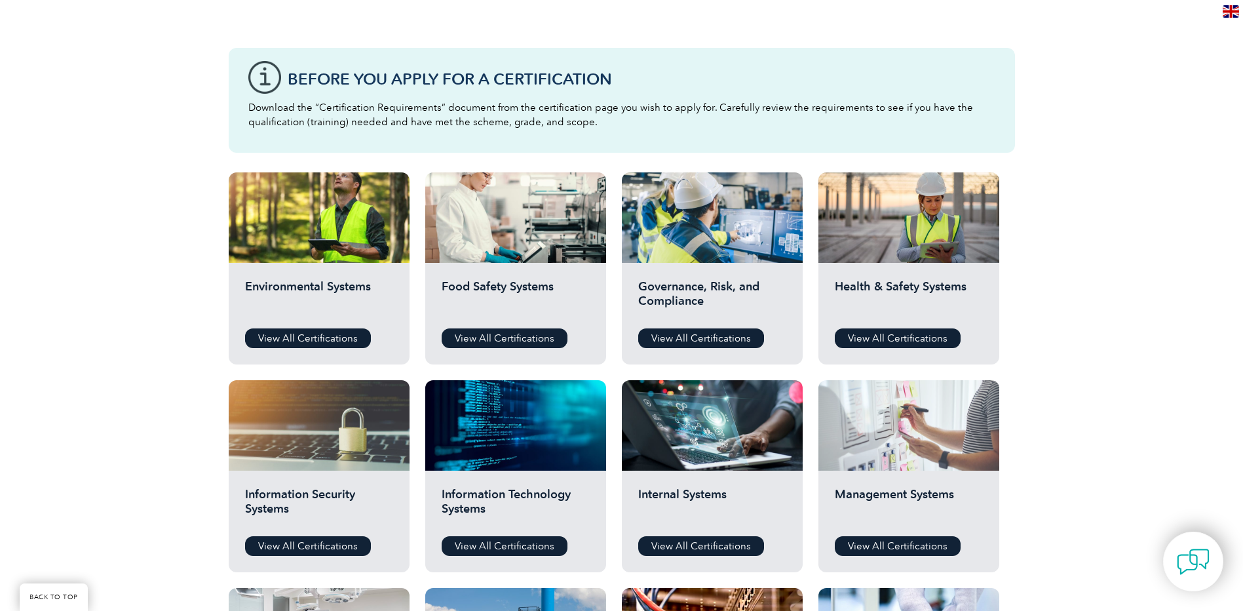
scroll to position [328, 0]
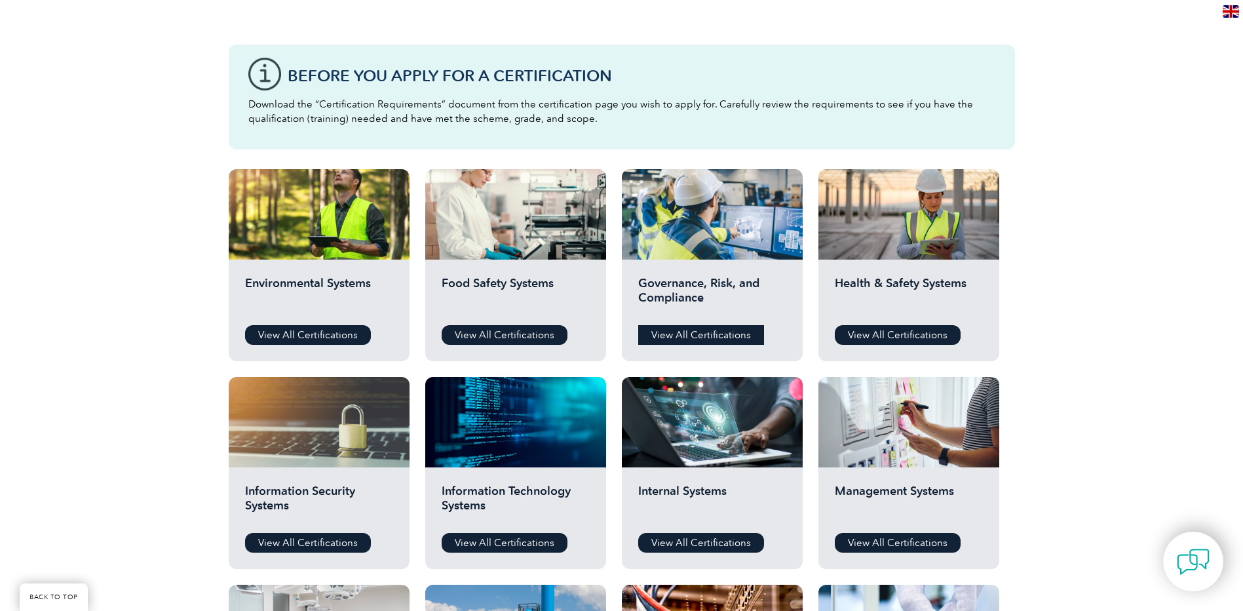
click at [759, 332] on link "View All Certifications" at bounding box center [701, 335] width 126 height 20
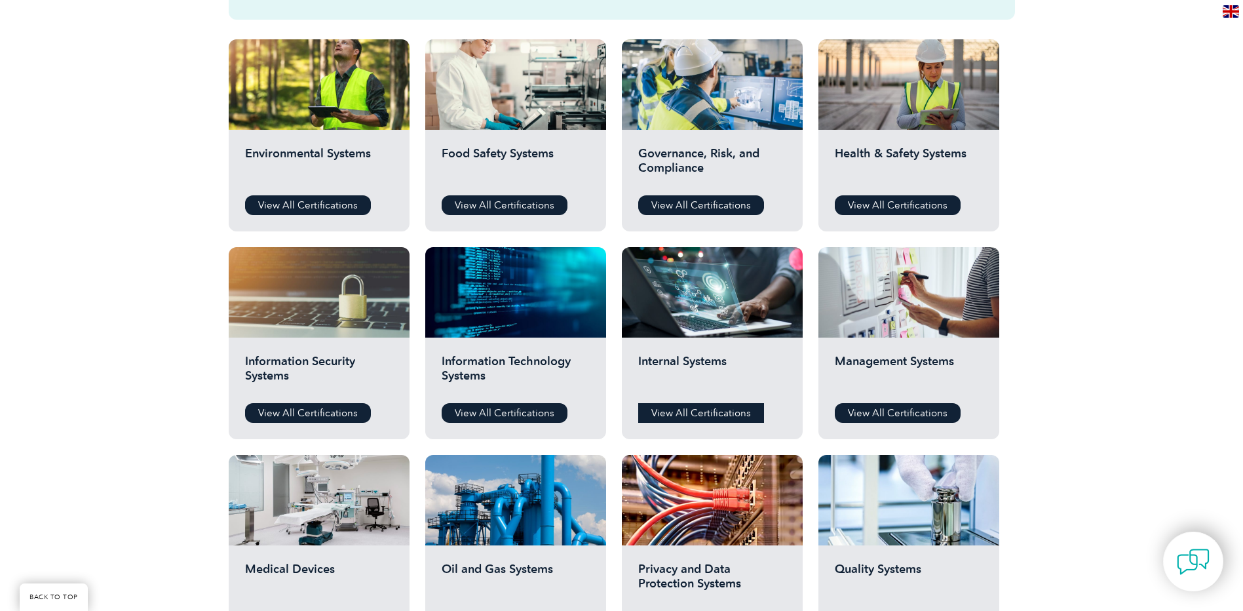
scroll to position [459, 0]
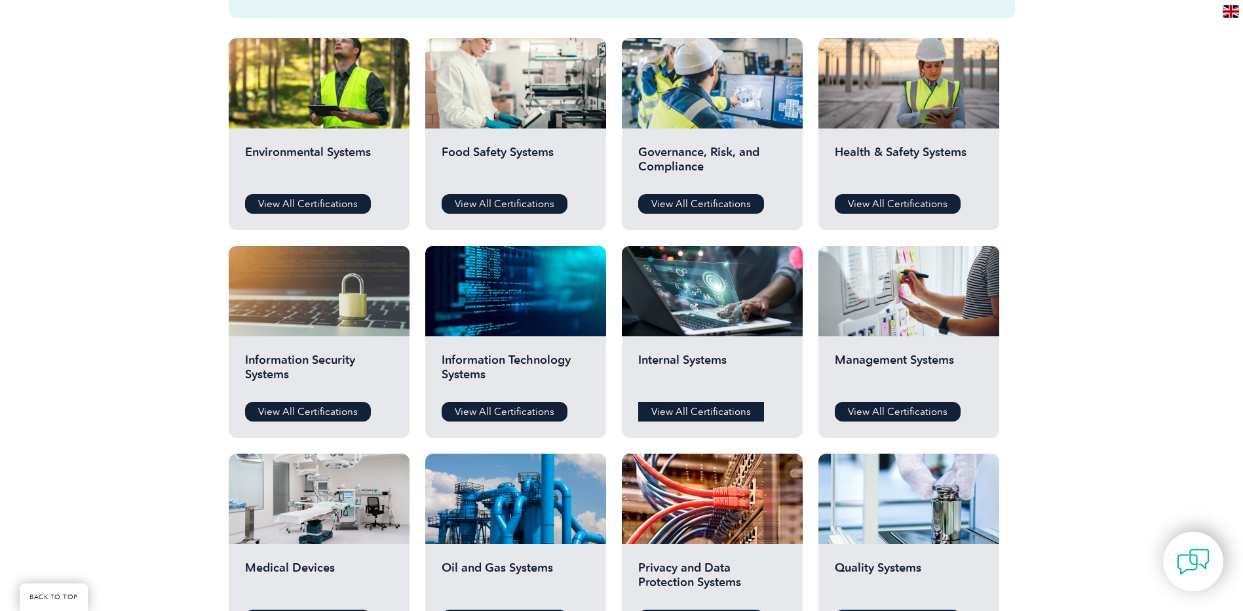
click at [731, 402] on link "View All Certifications" at bounding box center [701, 412] width 126 height 20
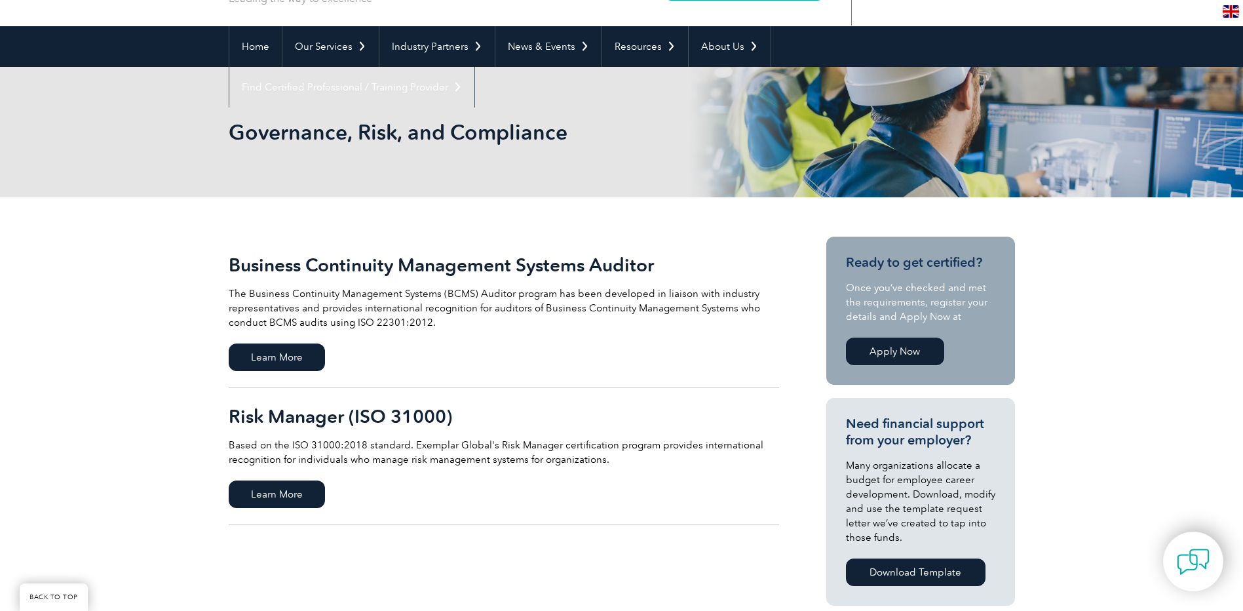
scroll to position [131, 0]
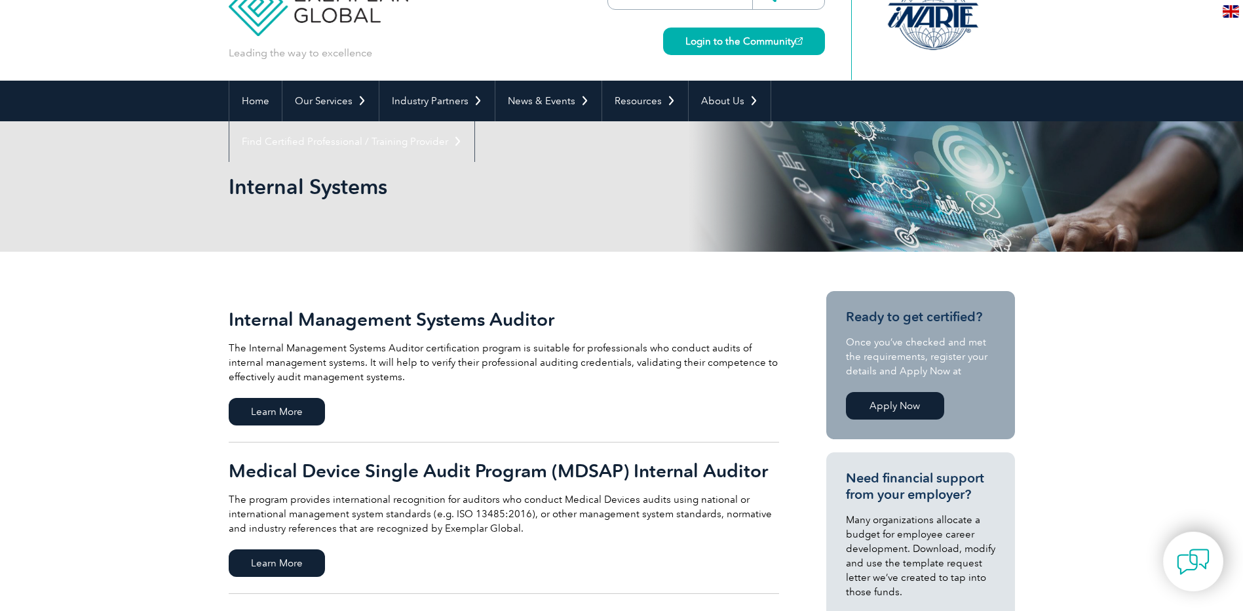
scroll to position [66, 0]
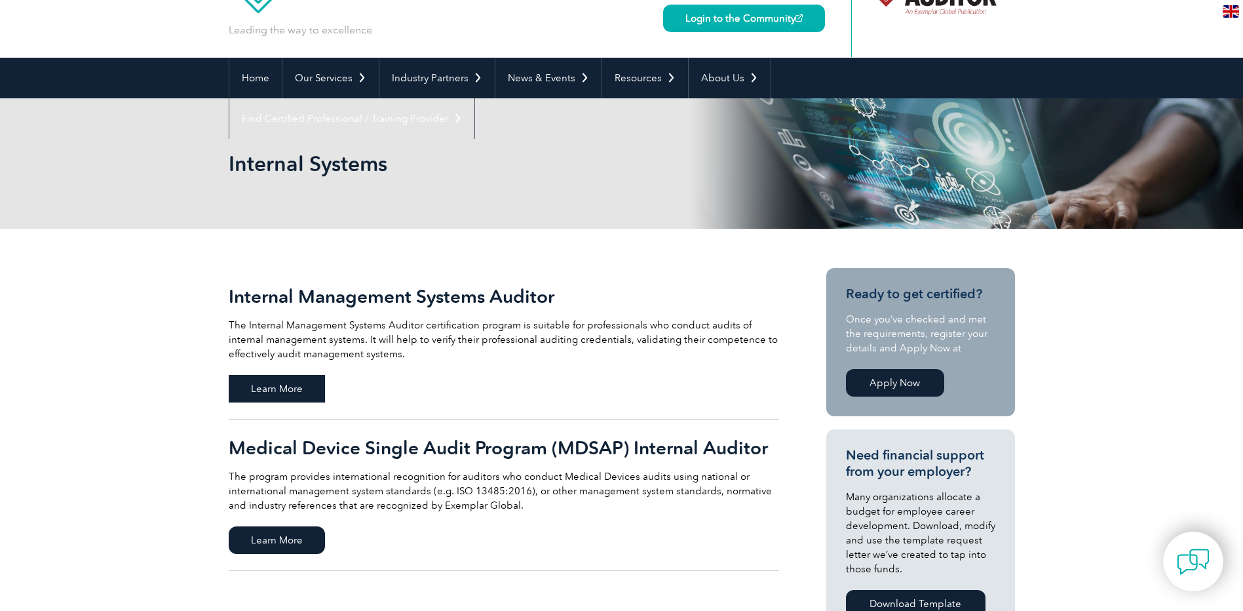
click at [304, 378] on span "Learn More" at bounding box center [277, 389] width 96 height 28
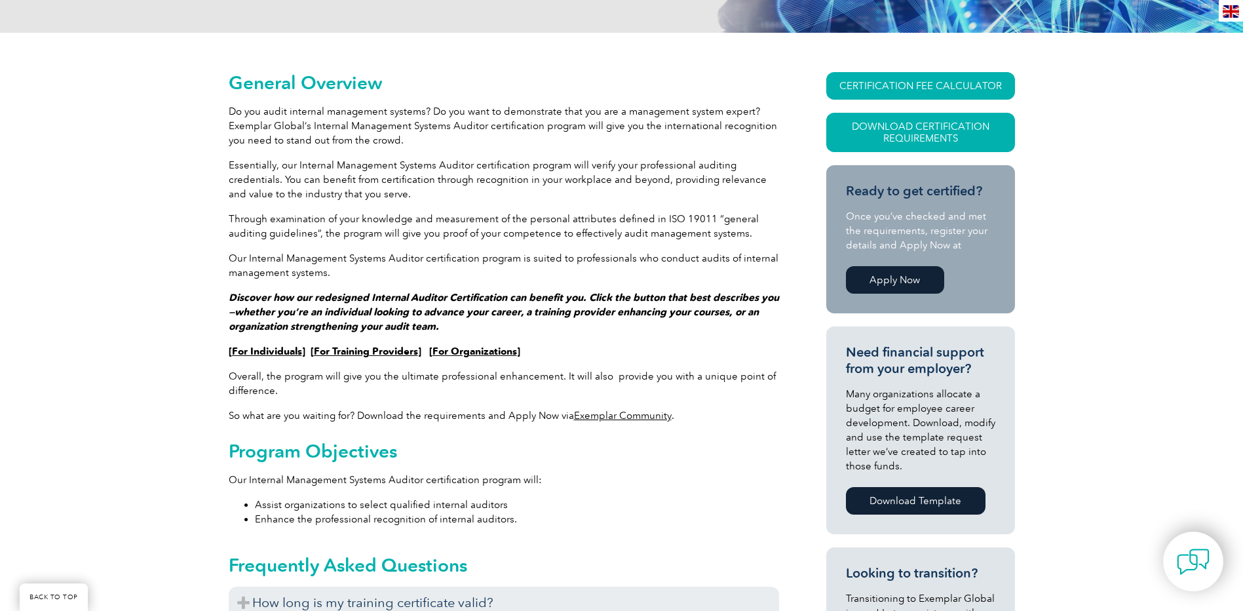
scroll to position [262, 0]
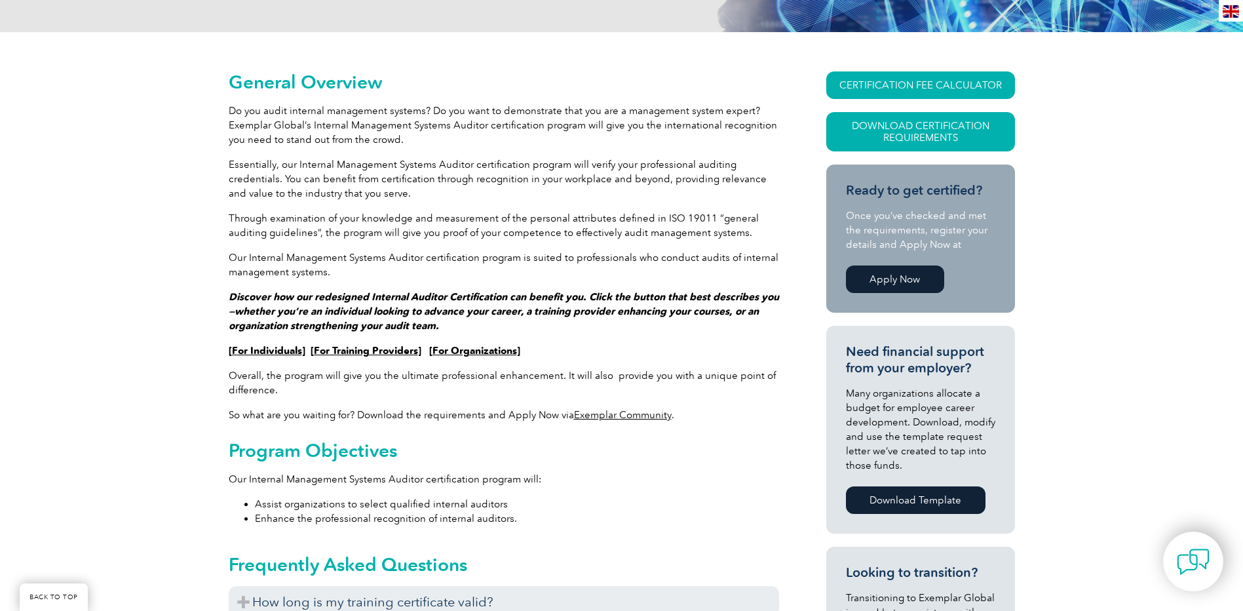
click at [269, 349] on link "For Individuals" at bounding box center [267, 351] width 70 height 12
click at [926, 132] on link "Download Certification Requirements" at bounding box center [920, 131] width 189 height 39
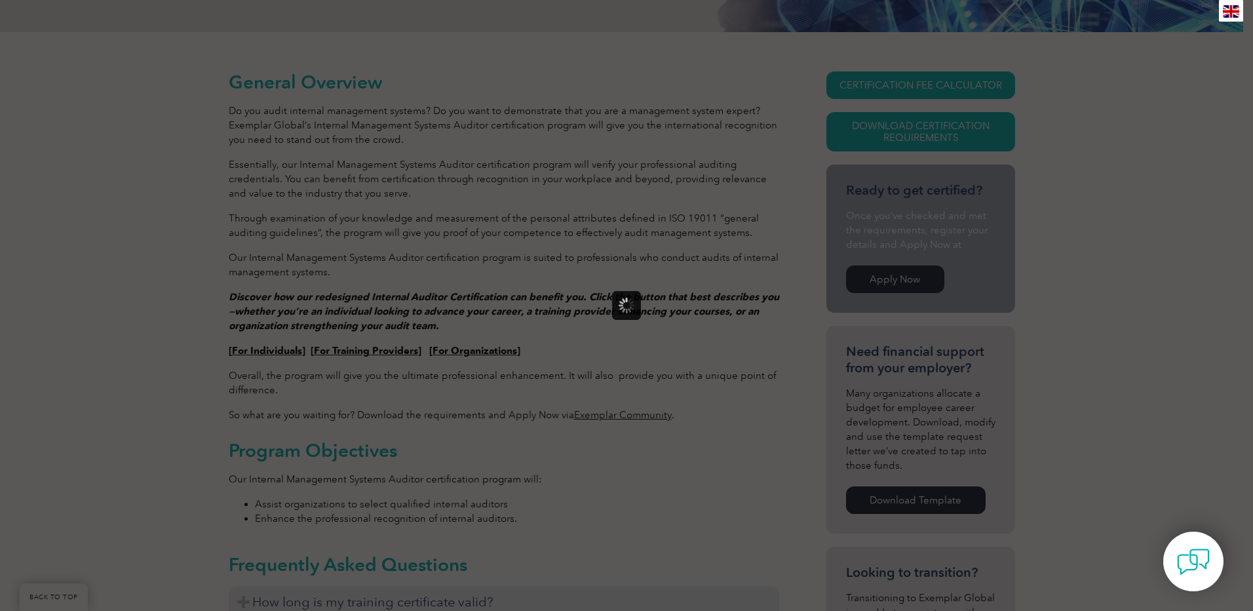
scroll to position [0, 0]
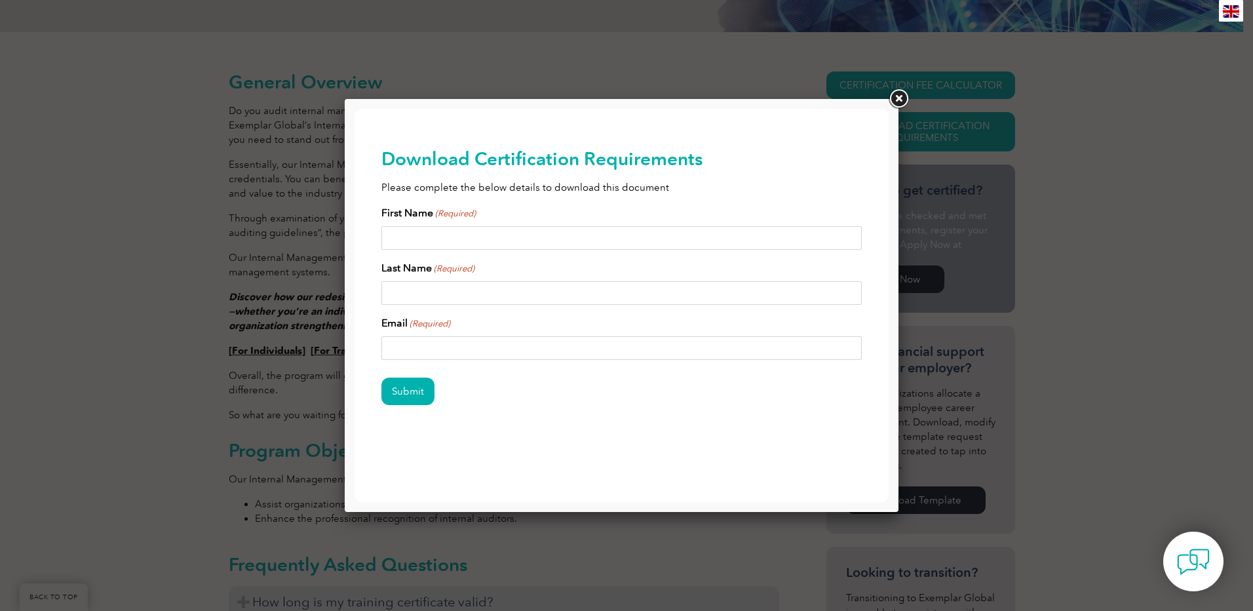
click at [401, 243] on input "First Name (Required)" at bounding box center [621, 238] width 481 height 24
type input "Gabrielle"
type input "Crimmins"
drag, startPoint x: 556, startPoint y: 351, endPoint x: 386, endPoint y: 344, distance: 170.5
click at [386, 344] on input "gabbiecrimmins@outlook.com" at bounding box center [621, 348] width 481 height 24
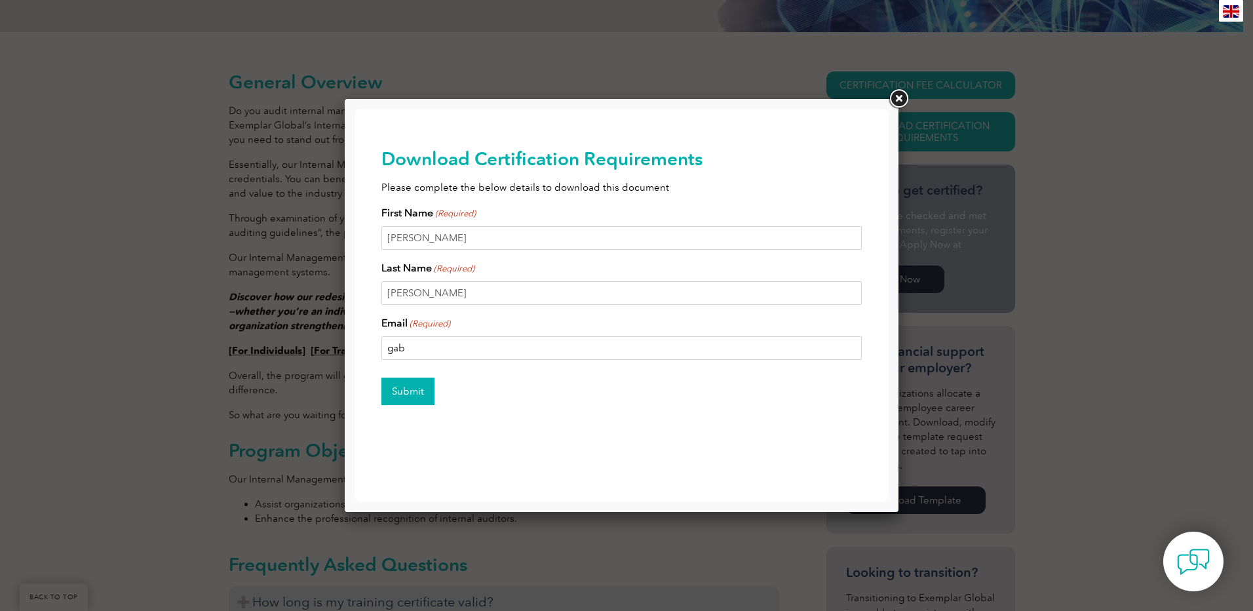
type input "gabrielle.crimmins@pfes.nt.gov.au"
click at [402, 404] on input "Submit" at bounding box center [407, 391] width 53 height 28
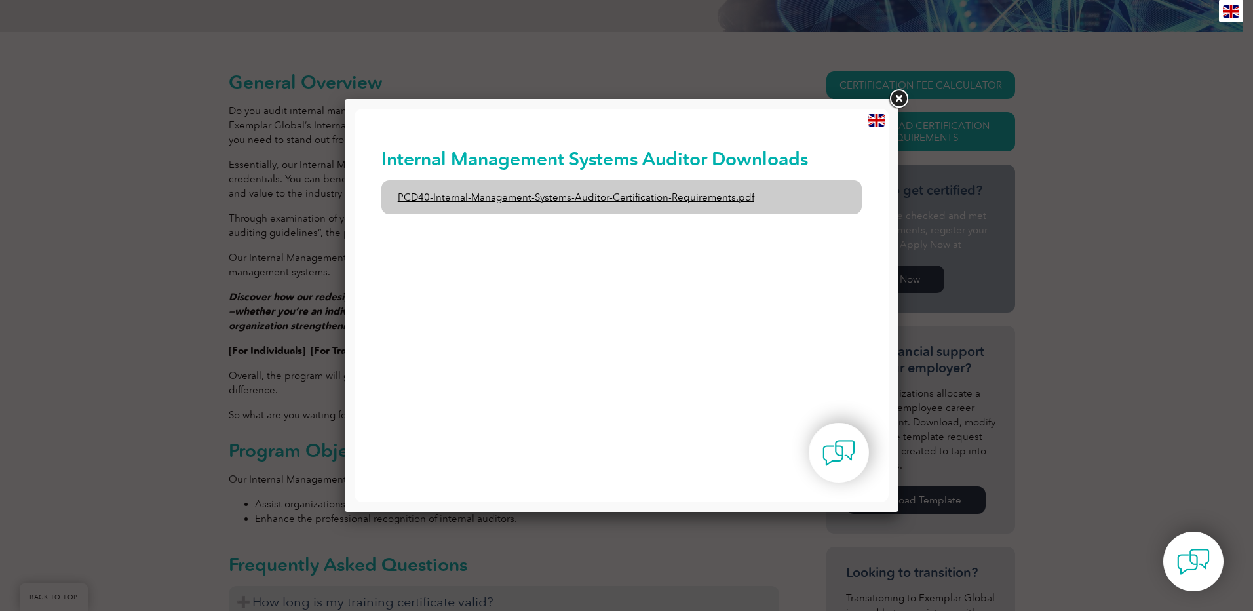
click at [504, 195] on link "PCD40-Internal-Management-Systems-Auditor-Certification-Requirements.pdf" at bounding box center [621, 197] width 481 height 34
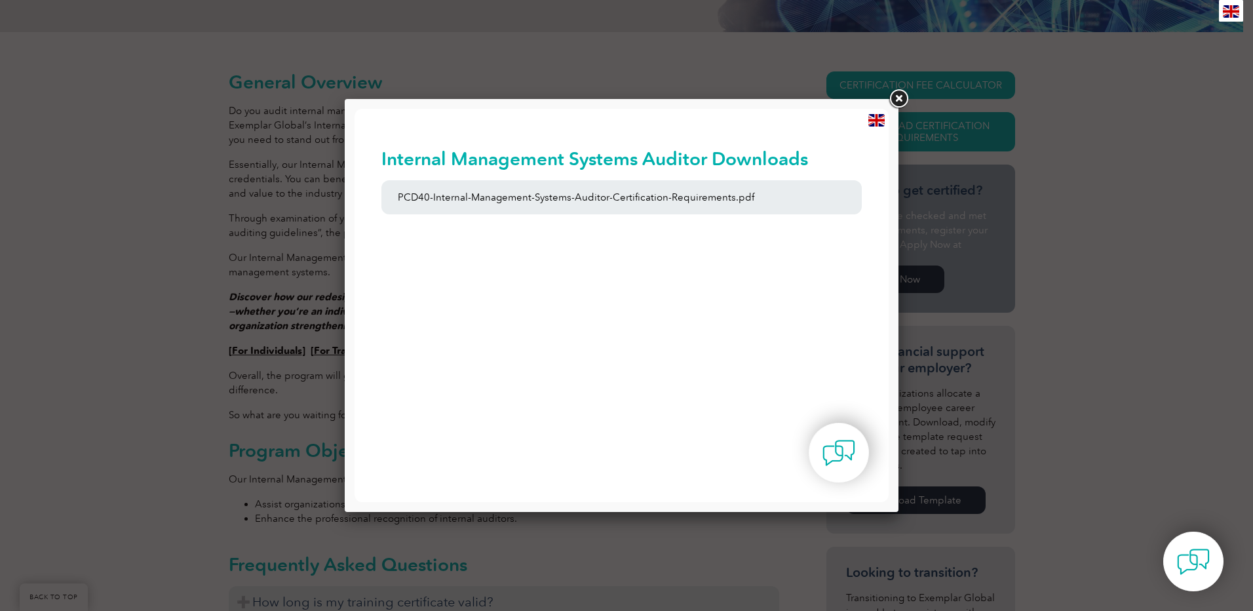
click at [891, 95] on link at bounding box center [899, 99] width 24 height 24
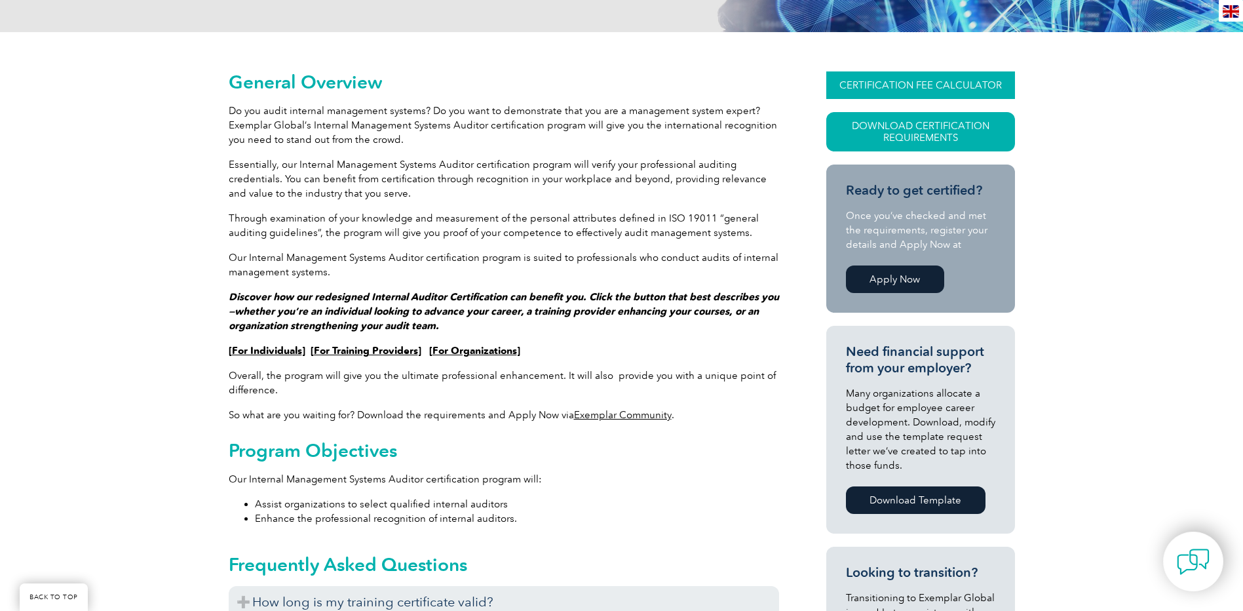
click at [906, 83] on link "CERTIFICATION FEE CALCULATOR" at bounding box center [920, 85] width 189 height 28
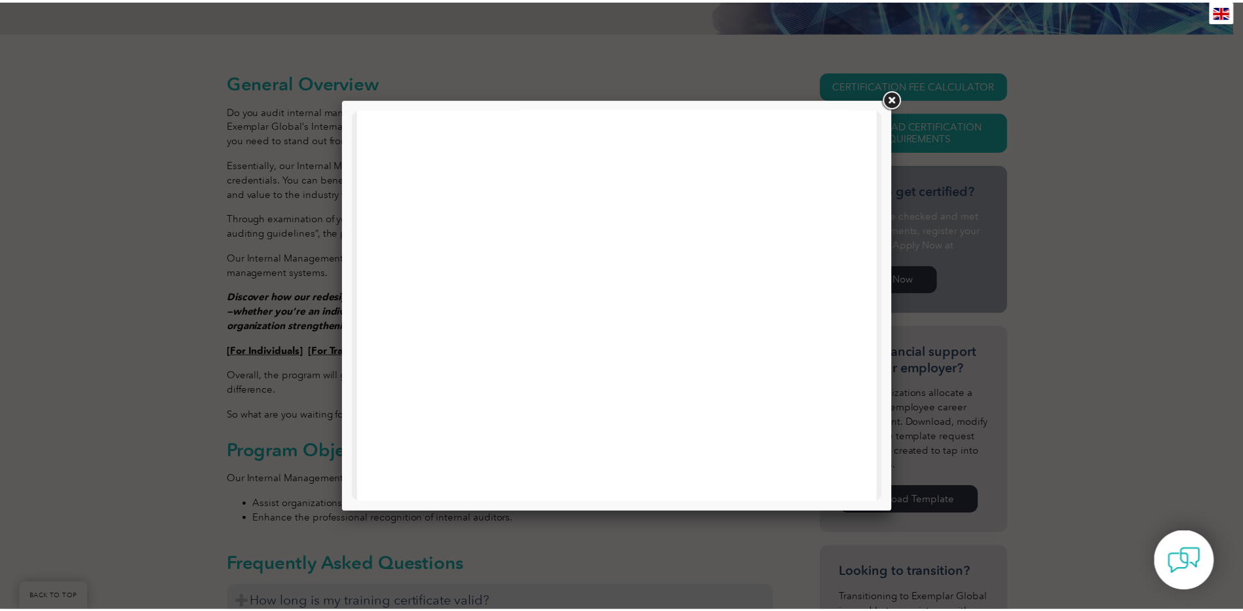
scroll to position [429, 0]
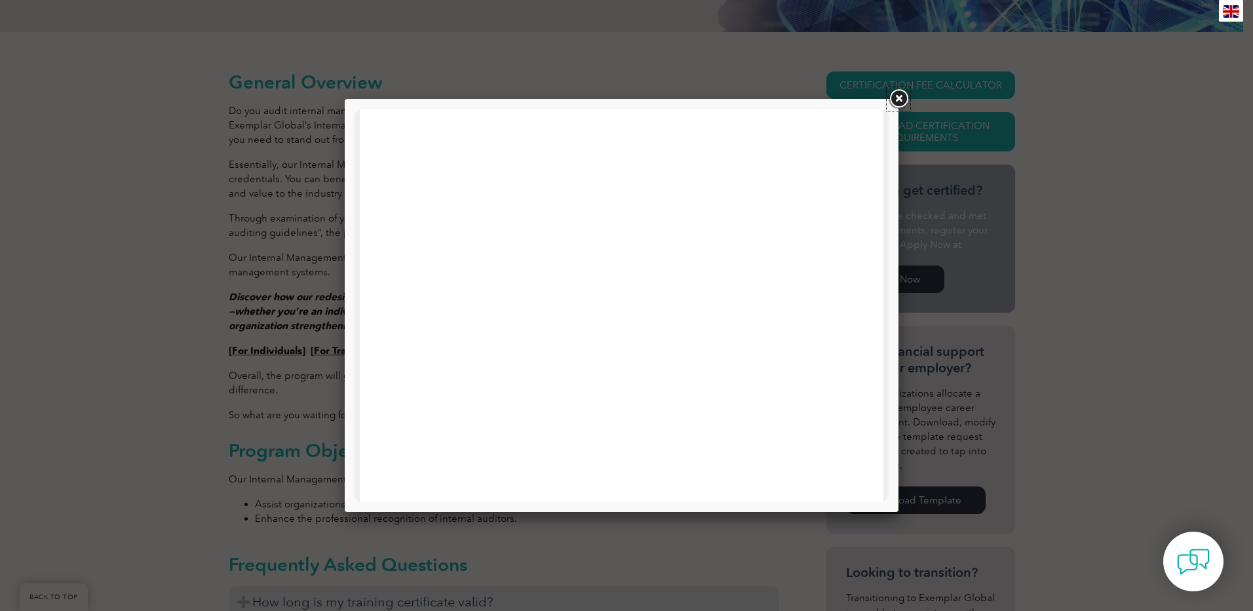
click at [890, 92] on link at bounding box center [899, 99] width 24 height 24
